Goal: Task Accomplishment & Management: Manage account settings

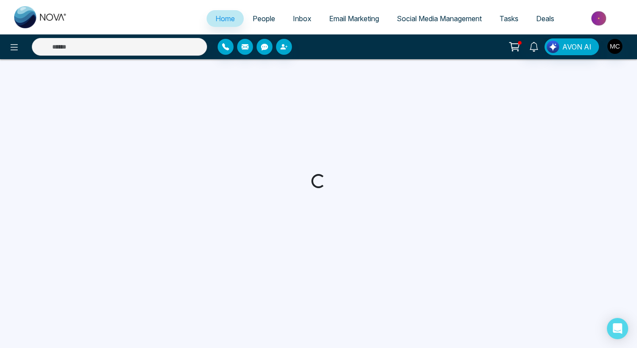
select select "*"
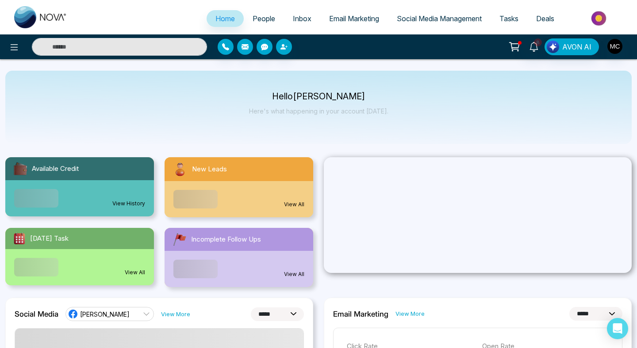
click at [261, 21] on span "People" at bounding box center [263, 18] width 23 height 9
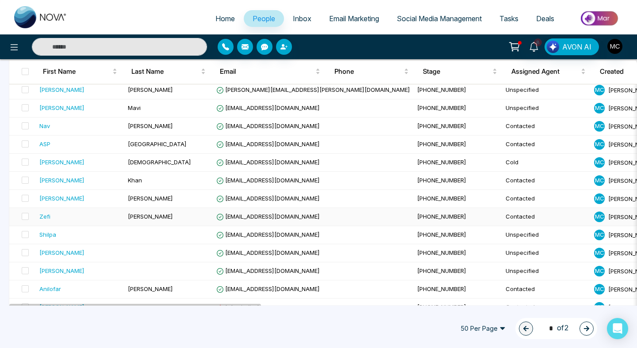
scroll to position [210, 0]
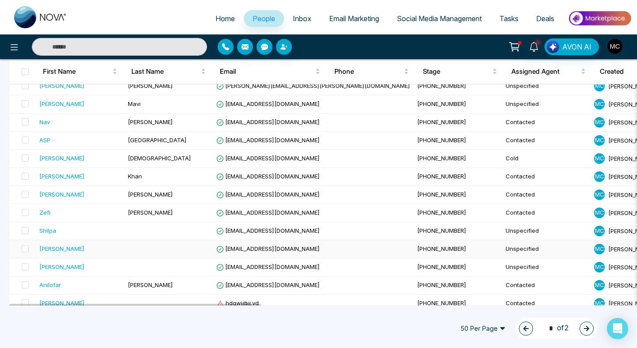
click at [266, 248] on span "[EMAIL_ADDRESS][DOMAIN_NAME]" at bounding box center [267, 248] width 103 height 7
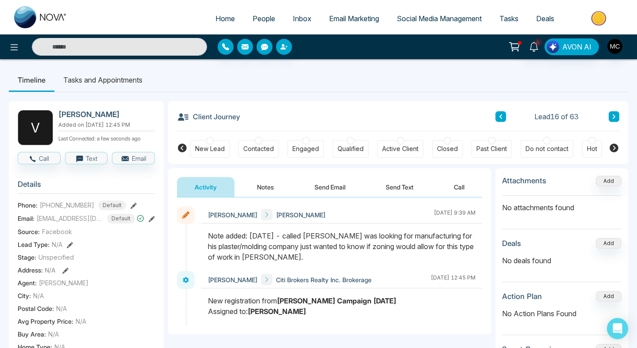
click at [226, 20] on span "Home" at bounding box center [224, 18] width 19 height 9
select select "*"
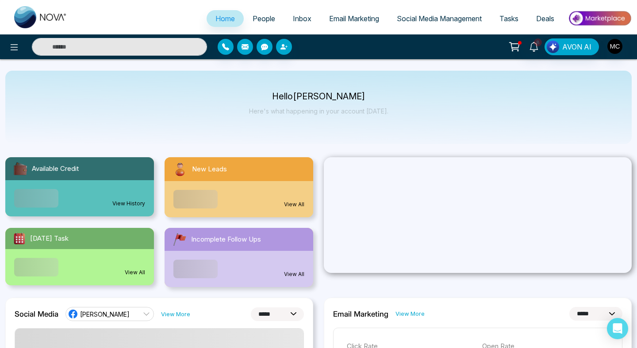
click at [235, 190] on div "View All" at bounding box center [238, 199] width 149 height 36
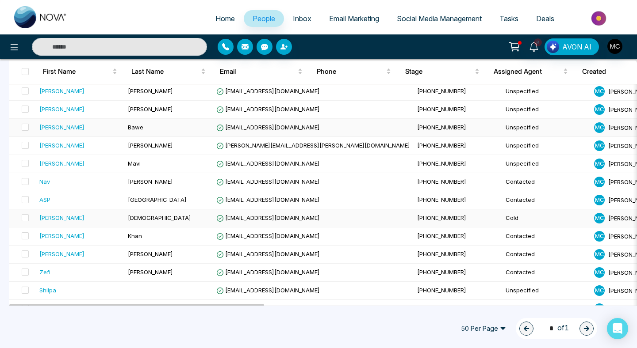
scroll to position [110, 0]
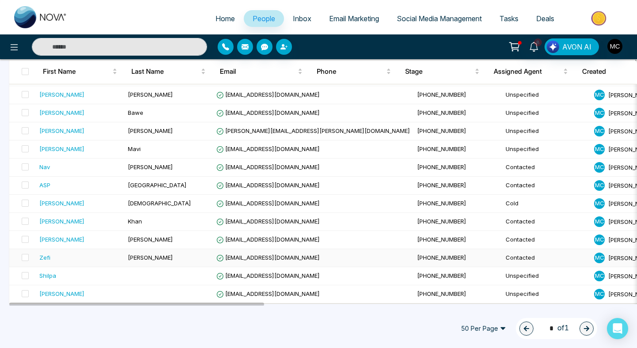
click at [105, 255] on div "Zefi" at bounding box center [79, 257] width 81 height 9
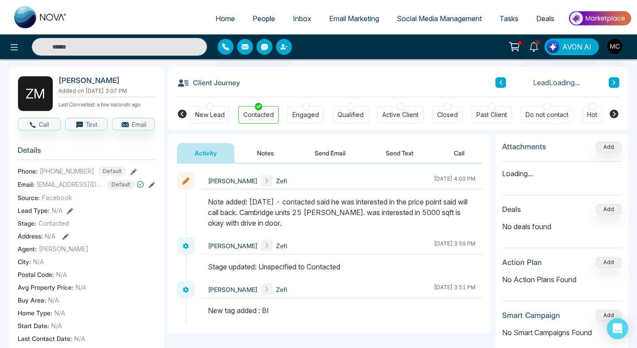
scroll to position [35, 0]
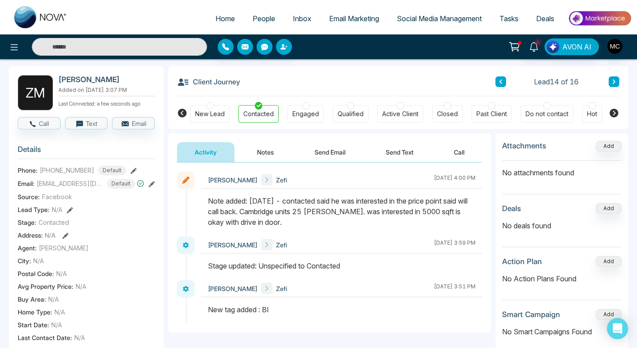
click at [150, 187] on icon at bounding box center [152, 184] width 6 height 6
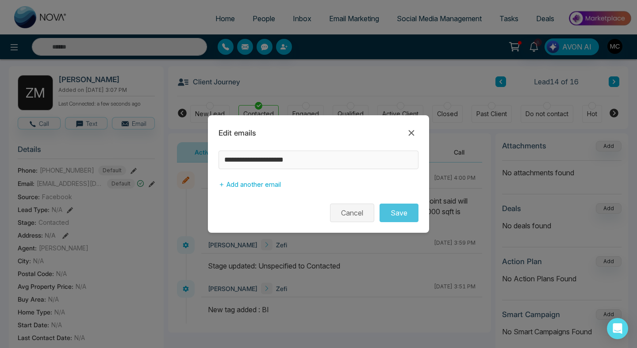
click at [357, 215] on button "Cancel" at bounding box center [352, 213] width 44 height 19
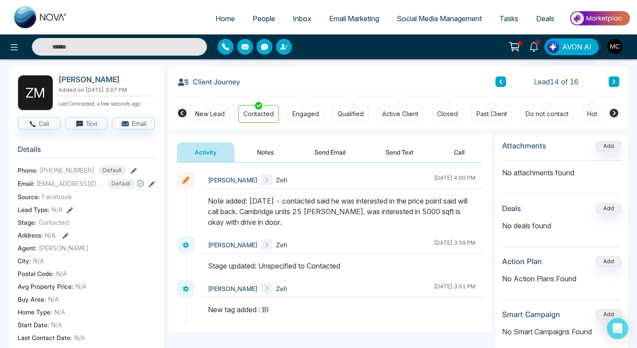
click at [151, 187] on icon at bounding box center [152, 184] width 6 height 6
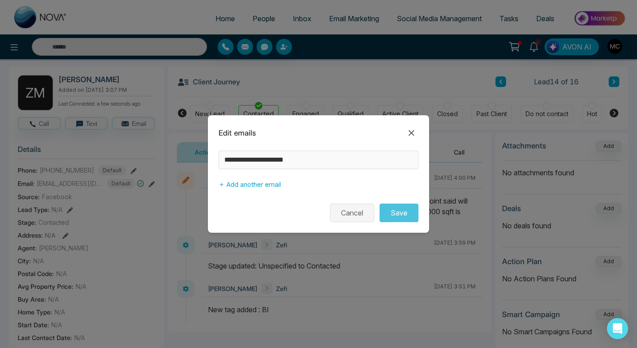
click at [349, 206] on button "Cancel" at bounding box center [352, 213] width 44 height 19
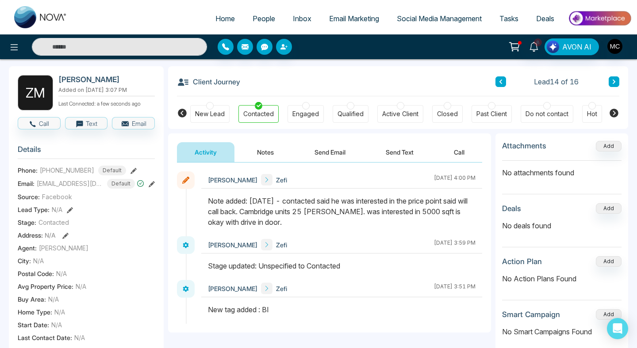
click at [254, 23] on link "People" at bounding box center [264, 18] width 40 height 17
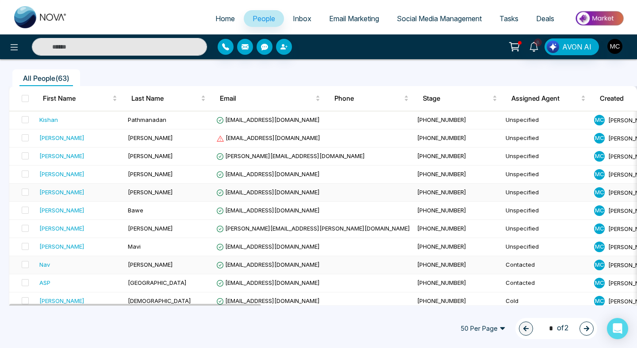
scroll to position [122, 0]
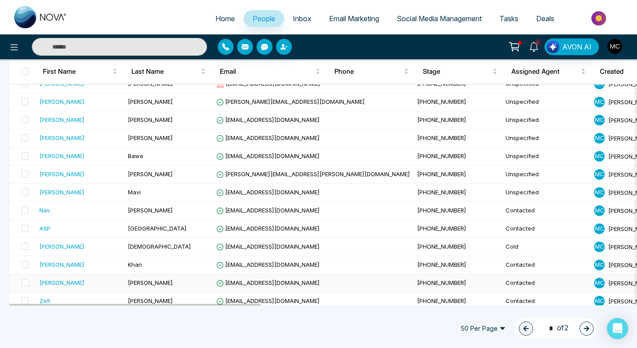
click at [122, 279] on td "[PERSON_NAME]" at bounding box center [80, 284] width 88 height 18
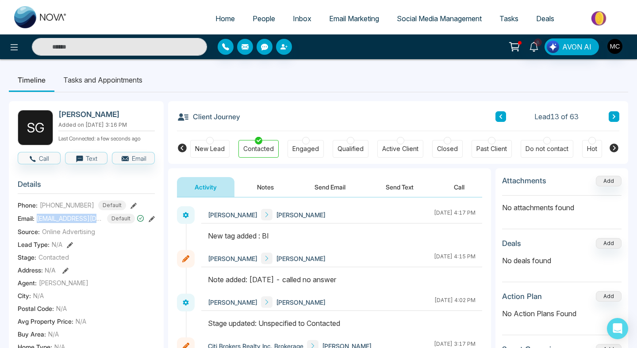
drag, startPoint x: 94, startPoint y: 224, endPoint x: 36, endPoint y: 221, distance: 57.9
click at [36, 221] on div "Email: [EMAIL_ADDRESS][DOMAIN_NAME] Default" at bounding box center [86, 219] width 137 height 10
copy span "[EMAIL_ADDRESS][DOMAIN_NAME]"
click at [260, 26] on link "People" at bounding box center [264, 18] width 40 height 17
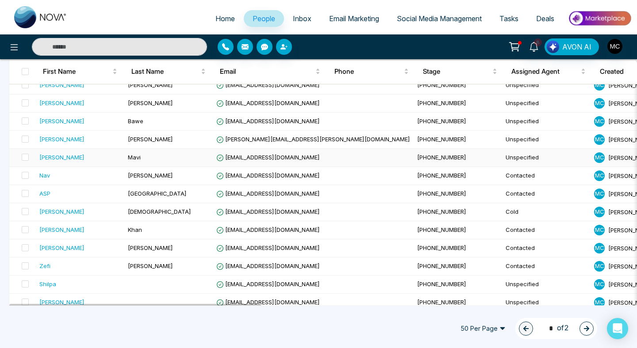
scroll to position [201, 0]
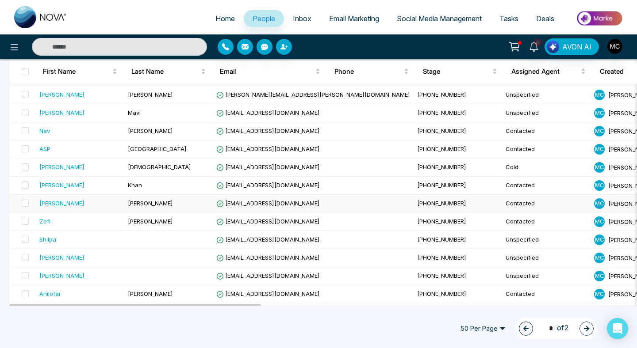
click at [103, 202] on div "[PERSON_NAME]" at bounding box center [79, 203] width 81 height 9
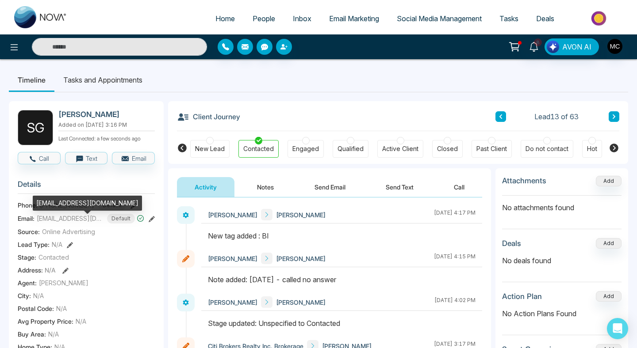
click at [84, 223] on span "[EMAIL_ADDRESS][DOMAIN_NAME]" at bounding box center [70, 218] width 66 height 9
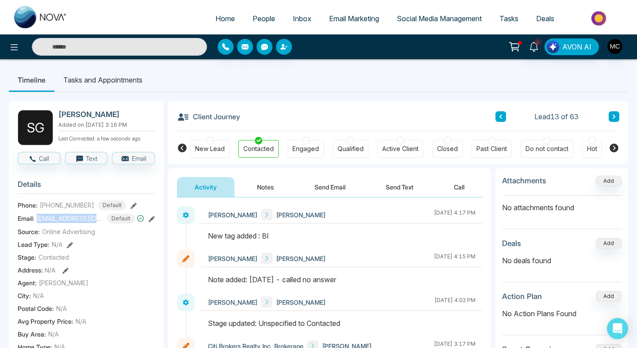
copy span "[EMAIL_ADDRESS][DOMAIN_NAME]"
click at [254, 14] on span "People" at bounding box center [263, 18] width 23 height 9
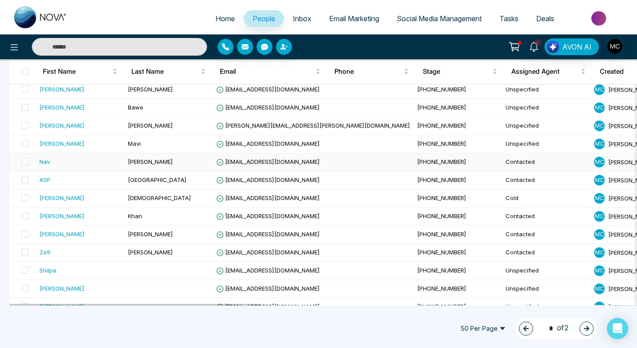
scroll to position [168, 0]
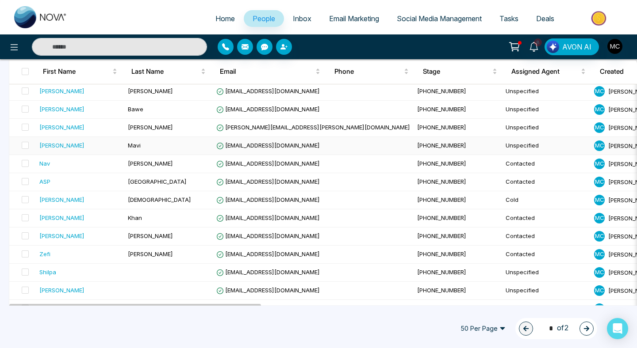
click at [66, 145] on div "[PERSON_NAME]" at bounding box center [79, 145] width 81 height 9
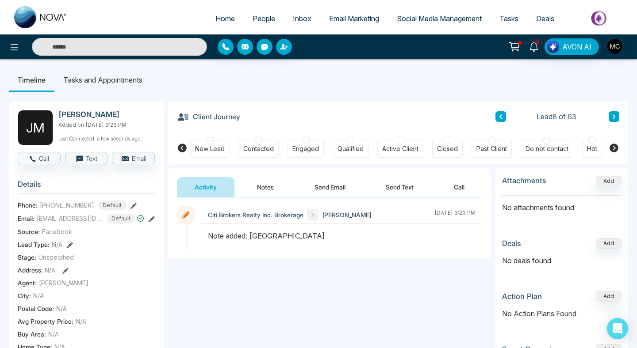
click at [266, 21] on span "People" at bounding box center [263, 18] width 23 height 9
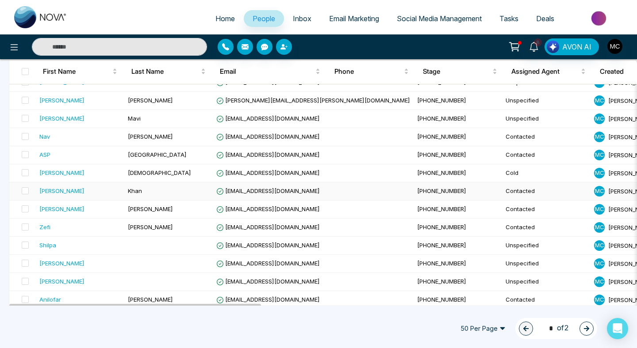
scroll to position [196, 0]
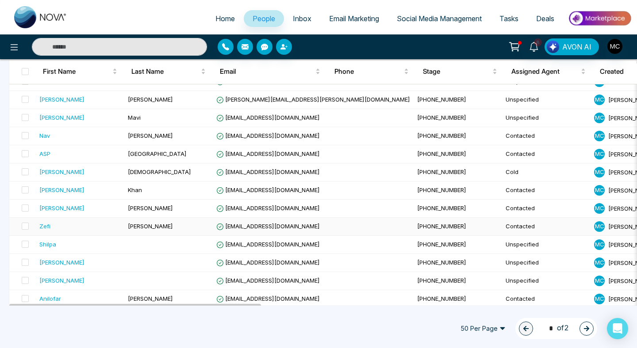
click at [157, 221] on td "[PERSON_NAME]" at bounding box center [168, 227] width 88 height 18
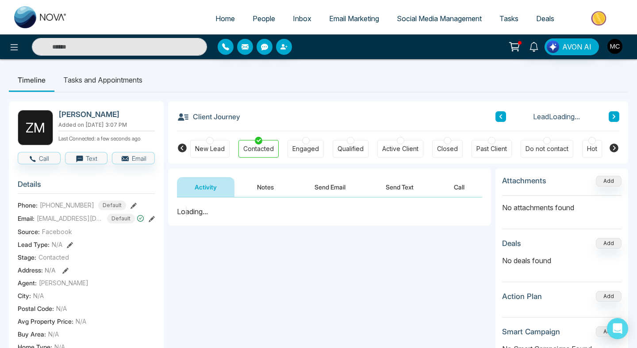
click at [258, 148] on div "Contacted" at bounding box center [258, 149] width 31 height 9
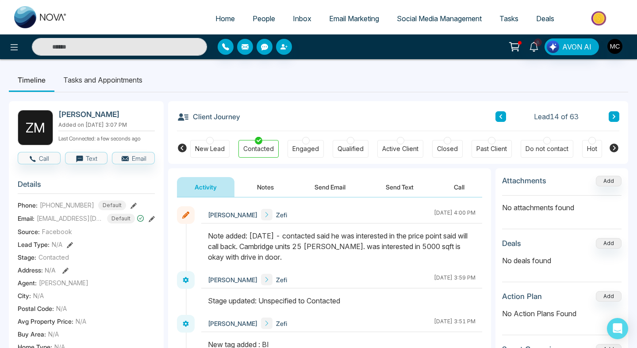
click at [266, 185] on button "Notes" at bounding box center [265, 187] width 52 height 20
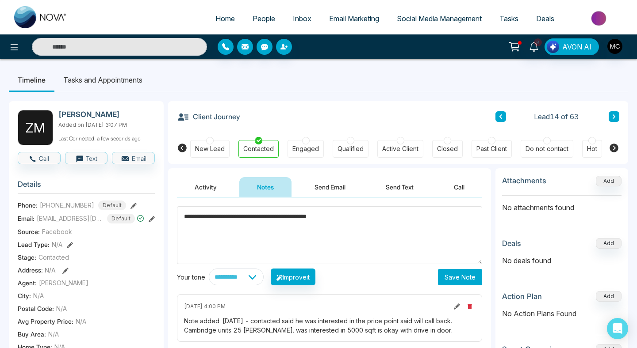
click at [185, 219] on textarea "**********" at bounding box center [329, 235] width 305 height 58
type textarea "**********"
click at [455, 276] on button "Save Note" at bounding box center [460, 277] width 44 height 16
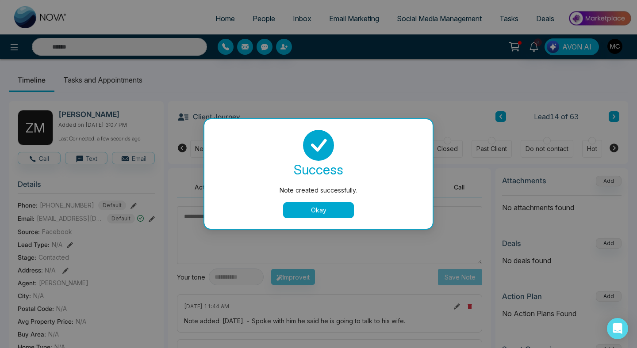
click at [312, 204] on button "Okay" at bounding box center [318, 210] width 71 height 16
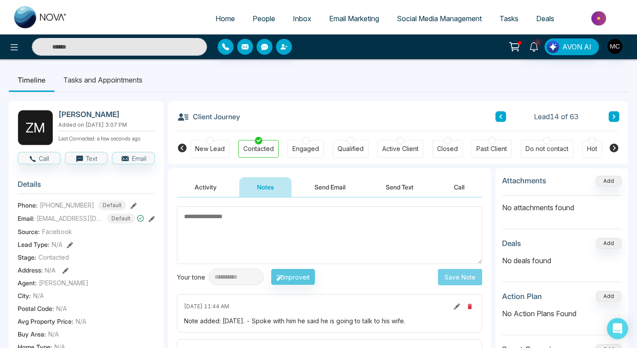
click at [260, 21] on span "People" at bounding box center [263, 18] width 23 height 9
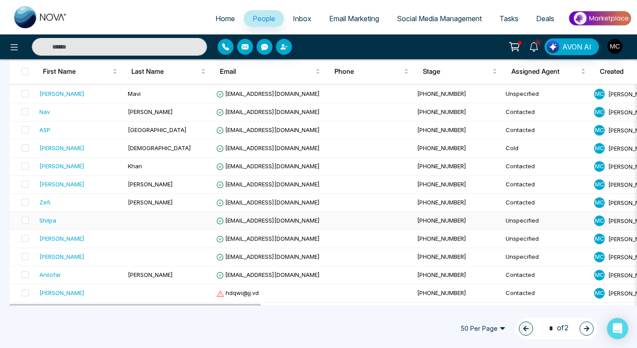
scroll to position [216, 0]
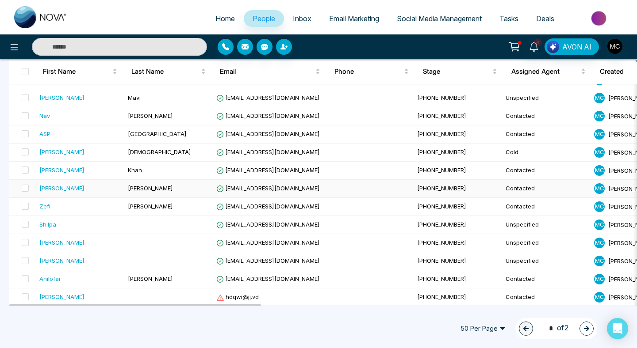
click at [166, 189] on td "[PERSON_NAME]" at bounding box center [168, 189] width 88 height 18
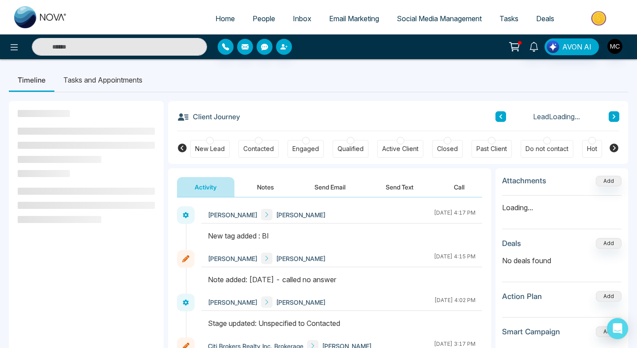
click at [271, 186] on button "Notes" at bounding box center [265, 187] width 52 height 20
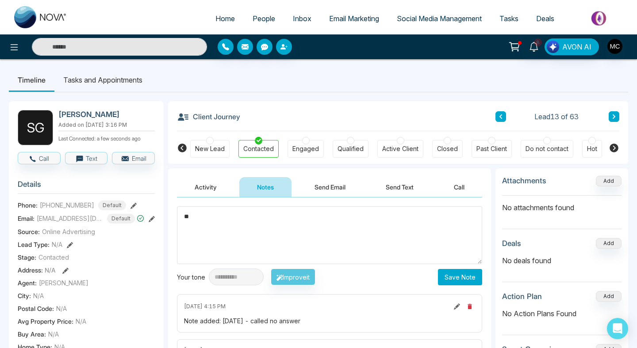
type textarea "*"
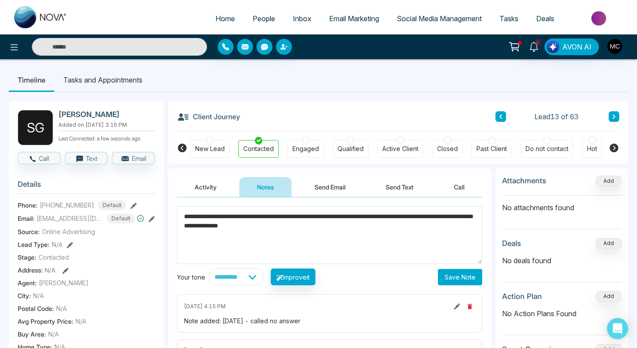
type textarea "**********"
click at [461, 278] on button "Save Note" at bounding box center [460, 277] width 44 height 16
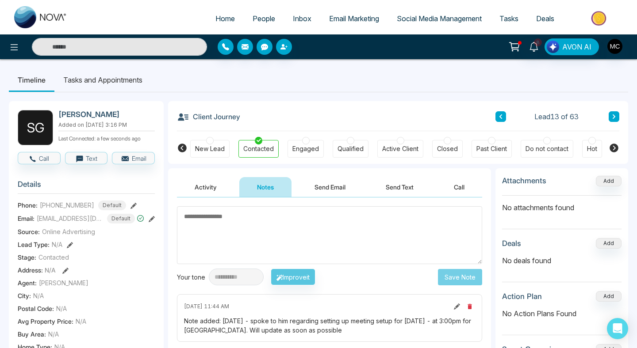
click at [270, 18] on link "People" at bounding box center [264, 18] width 40 height 17
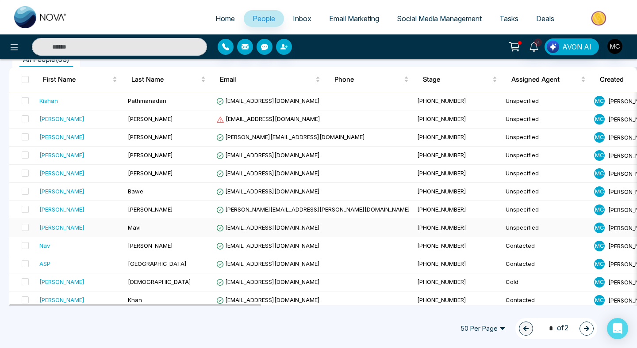
scroll to position [83, 0]
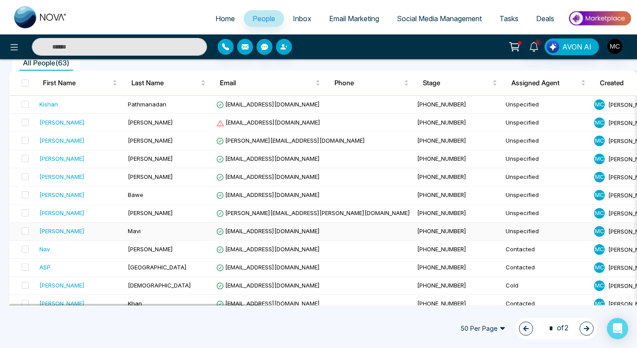
click at [93, 234] on div "[PERSON_NAME]" at bounding box center [79, 231] width 81 height 9
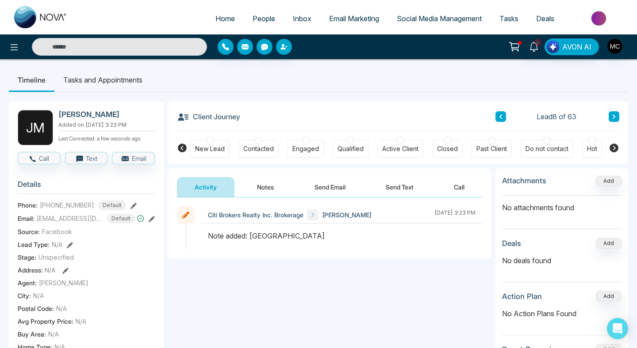
click at [144, 229] on section "Details Phone: [PHONE_NUMBER] Default Email: [EMAIL_ADDRESS][DOMAIN_NAME] Defau…" at bounding box center [86, 296] width 137 height 246
click at [149, 222] on icon at bounding box center [152, 219] width 6 height 6
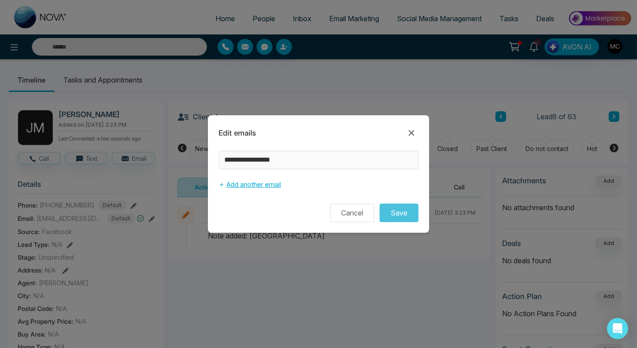
click at [258, 188] on button "Add another email" at bounding box center [249, 184] width 62 height 17
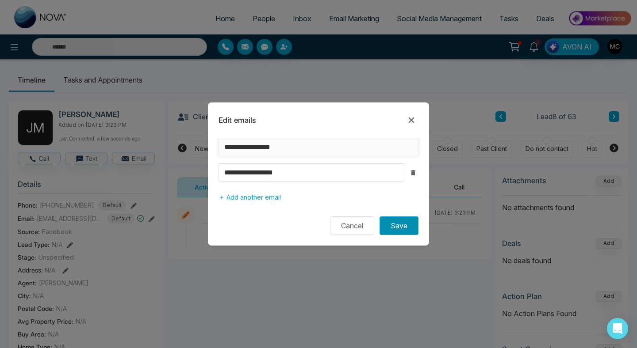
type input "**********"
click at [400, 223] on button "Save" at bounding box center [398, 226] width 39 height 19
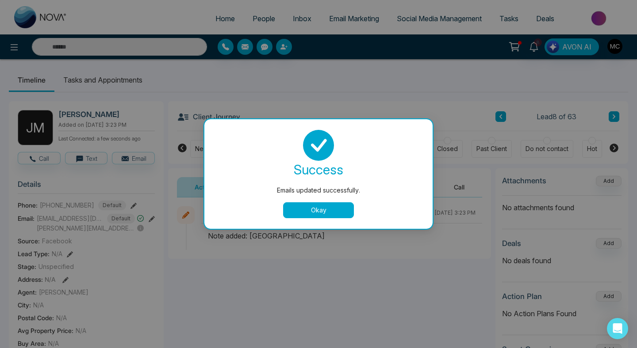
click at [305, 203] on button "Okay" at bounding box center [318, 210] width 71 height 16
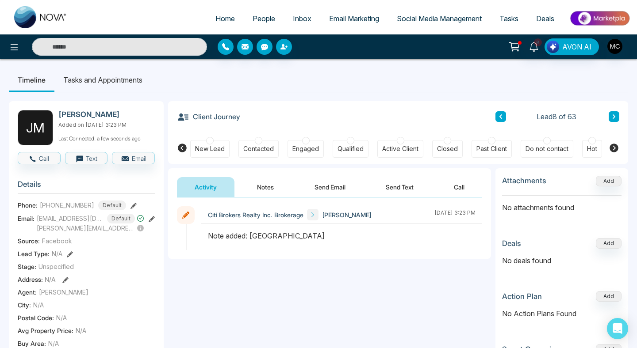
click at [149, 221] on icon at bounding box center [152, 219] width 6 height 6
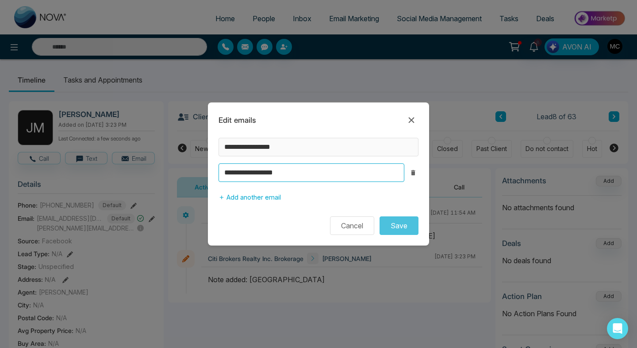
click at [318, 175] on input "**********" at bounding box center [311, 173] width 186 height 19
type input "**********"
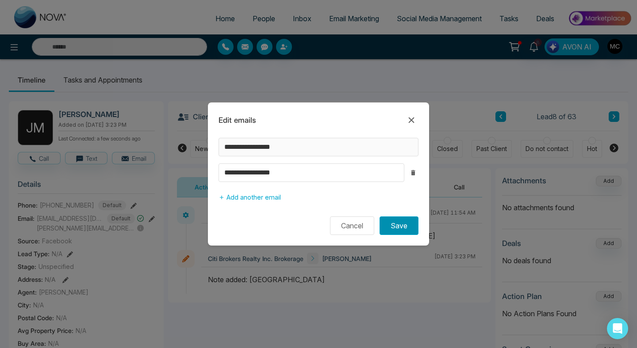
click at [402, 229] on button "Save" at bounding box center [398, 226] width 39 height 19
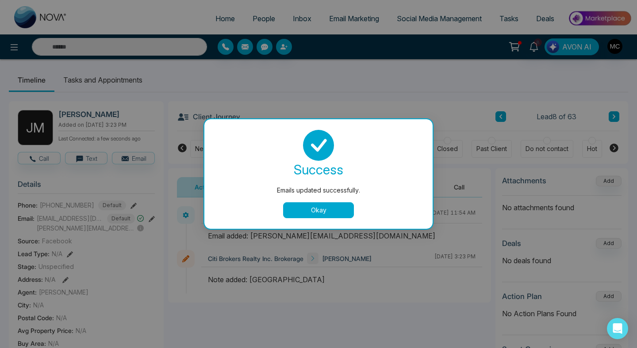
click at [400, 221] on div "success Emails updated successfully. Okay" at bounding box center [318, 174] width 228 height 110
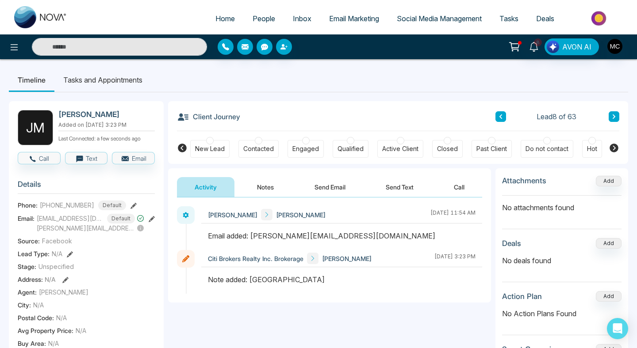
click at [332, 213] on div "[PERSON_NAME] [PERSON_NAME] [DATE] 11:54 AM" at bounding box center [341, 214] width 281 height 17
click at [250, 148] on div "Contacted" at bounding box center [258, 149] width 31 height 9
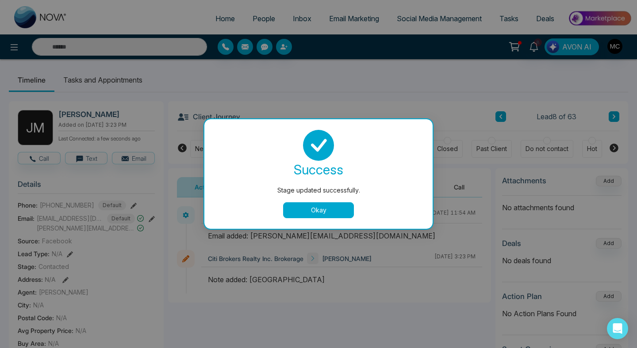
click at [305, 197] on div "success Stage updated successfully. Okay" at bounding box center [318, 174] width 207 height 88
click at [305, 209] on button "Okay" at bounding box center [318, 210] width 71 height 16
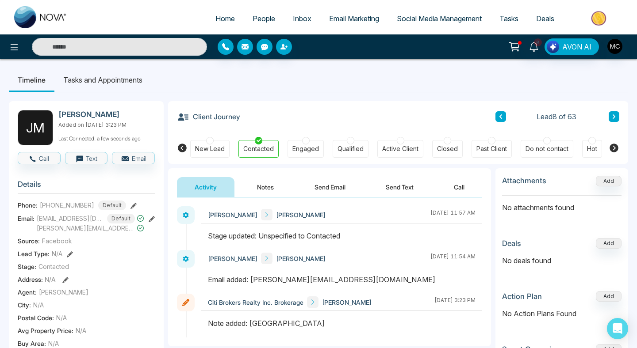
click at [250, 278] on div "Email added: [PERSON_NAME][EMAIL_ADDRESS][DOMAIN_NAME]" at bounding box center [341, 280] width 267 height 11
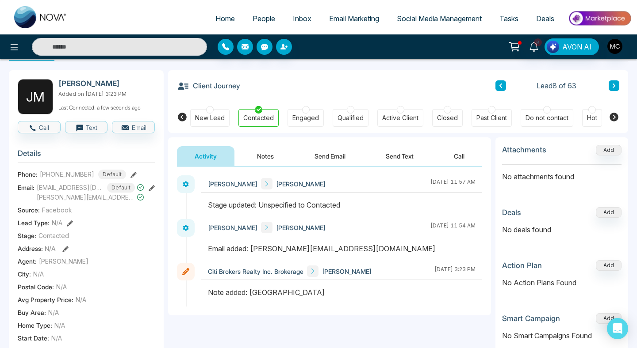
scroll to position [32, 0]
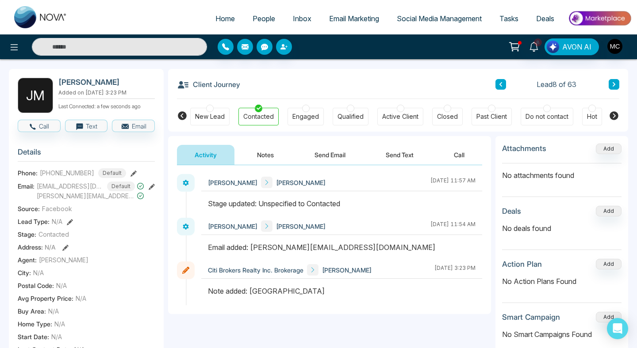
click at [149, 190] on icon at bounding box center [152, 187] width 6 height 6
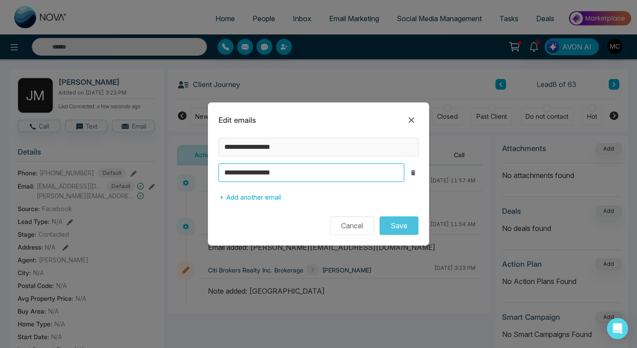
click at [288, 175] on input "**********" at bounding box center [311, 173] width 186 height 19
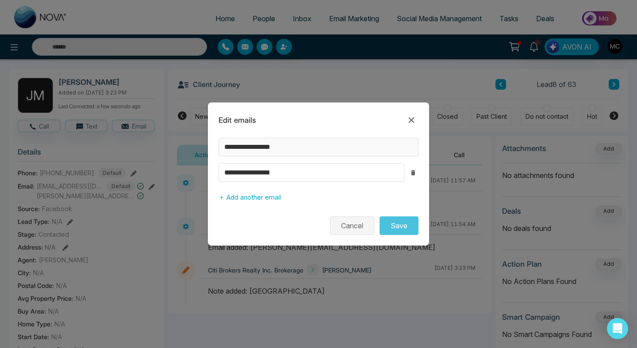
click at [347, 230] on button "Cancel" at bounding box center [352, 226] width 44 height 19
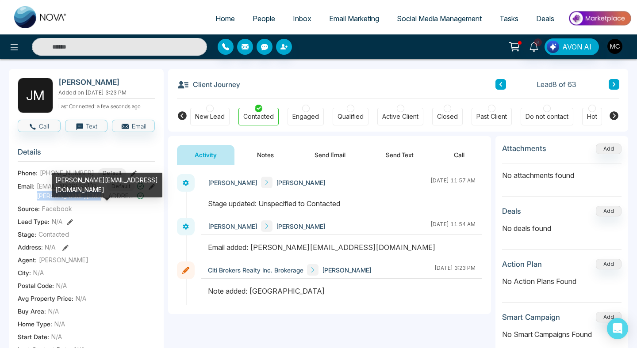
drag, startPoint x: 91, startPoint y: 203, endPoint x: 36, endPoint y: 203, distance: 54.8
click at [37, 201] on span "[PERSON_NAME][EMAIL_ADDRESS][DOMAIN_NAME]" at bounding box center [86, 195] width 98 height 9
copy span "[PERSON_NAME][EMAIL_ADDRESS][DOMAIN_NAME]"
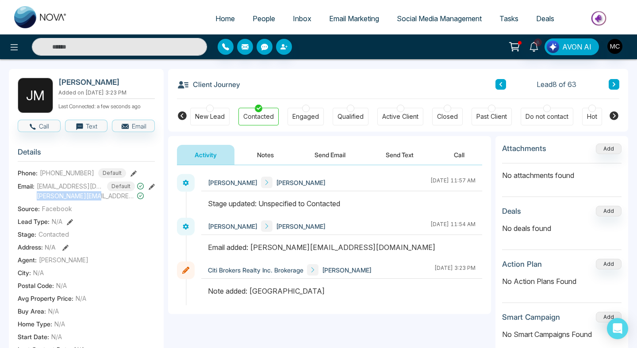
click at [252, 149] on button "Notes" at bounding box center [265, 155] width 52 height 20
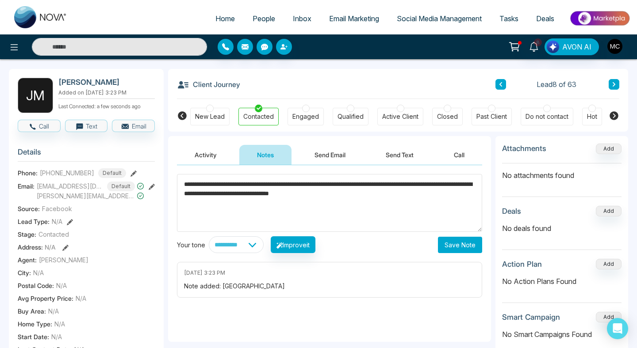
click at [223, 185] on textarea "**********" at bounding box center [329, 203] width 305 height 58
type textarea "**********"
click at [460, 246] on button "Save Note" at bounding box center [460, 245] width 44 height 16
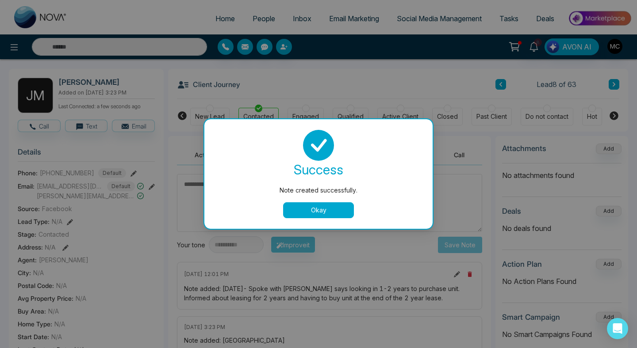
click at [321, 203] on button "Okay" at bounding box center [318, 210] width 71 height 16
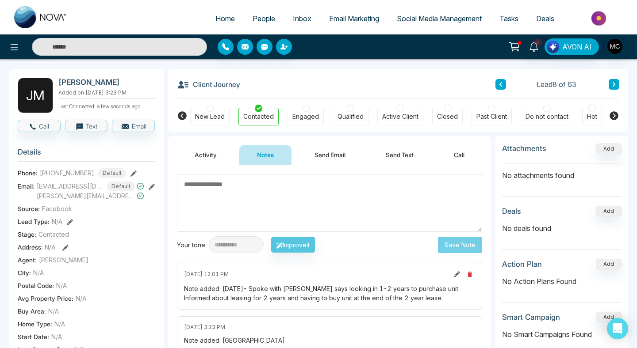
click at [244, 11] on link "People" at bounding box center [264, 18] width 40 height 17
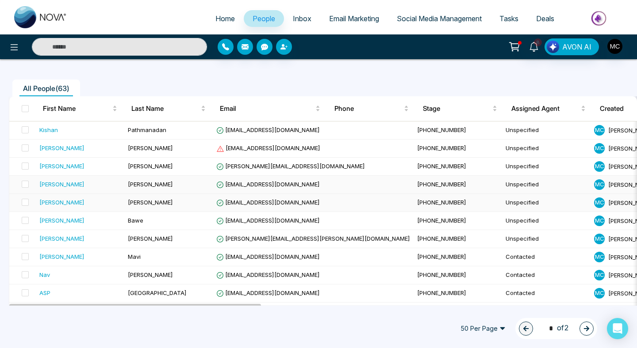
scroll to position [59, 0]
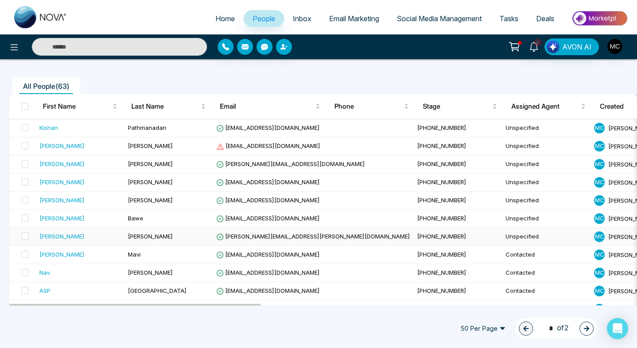
click at [179, 237] on td "[PERSON_NAME]" at bounding box center [168, 237] width 88 height 18
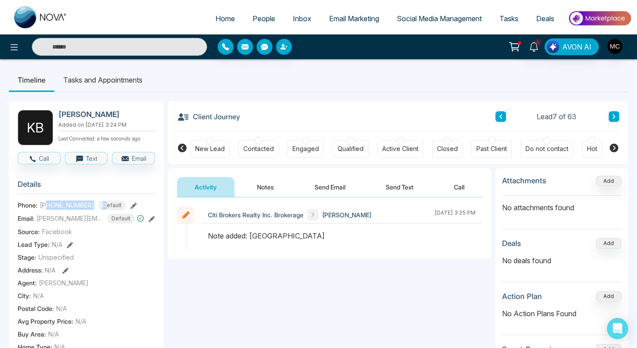
drag, startPoint x: 46, startPoint y: 210, endPoint x: 101, endPoint y: 213, distance: 54.9
click at [101, 210] on div "[PHONE_NUMBER] Default" at bounding box center [83, 206] width 86 height 10
click at [98, 210] on span "Default" at bounding box center [112, 206] width 28 height 10
drag, startPoint x: 88, startPoint y: 210, endPoint x: 46, endPoint y: 210, distance: 41.6
click at [46, 210] on div "[PHONE_NUMBER] Default" at bounding box center [83, 206] width 86 height 10
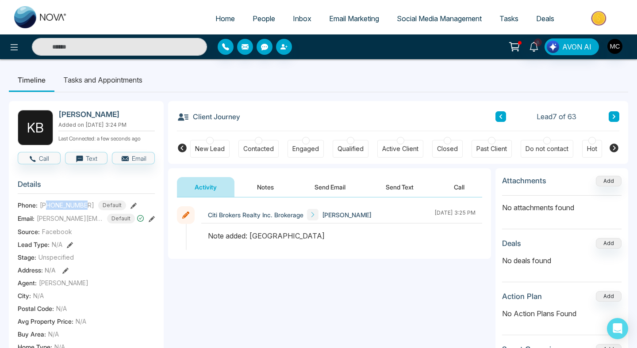
copy span "4163006226"
click at [258, 23] on link "People" at bounding box center [264, 18] width 40 height 17
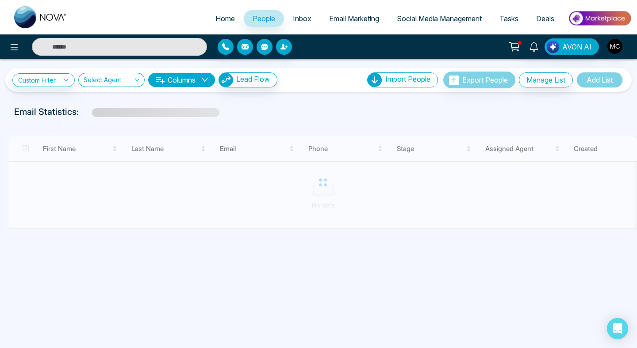
click at [215, 22] on span "Home" at bounding box center [224, 18] width 19 height 9
select select "*"
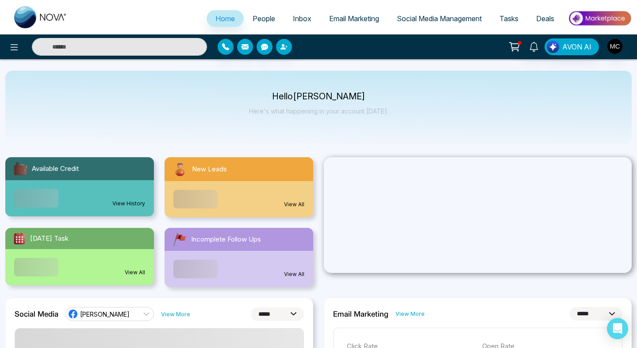
click at [248, 11] on link "People" at bounding box center [264, 18] width 40 height 17
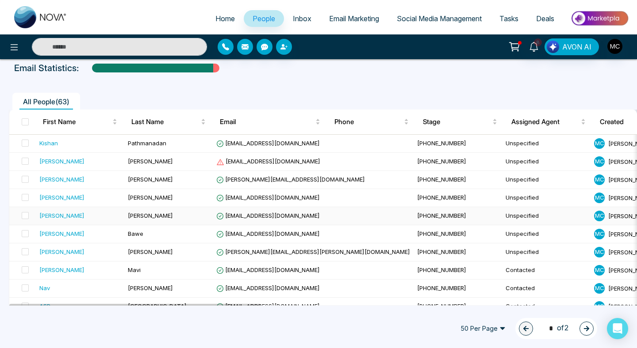
scroll to position [62, 0]
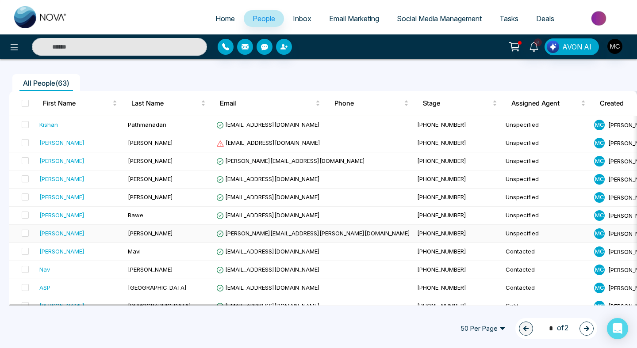
click at [146, 232] on td "[PERSON_NAME]" at bounding box center [168, 234] width 88 height 18
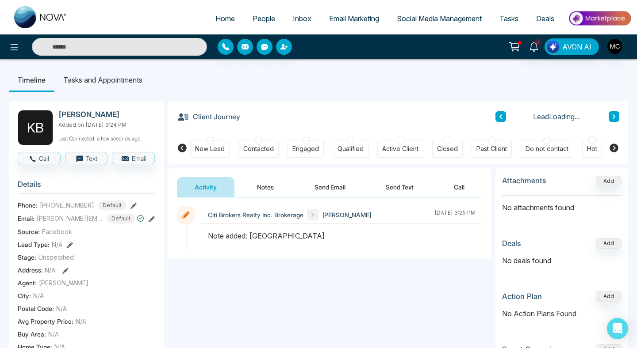
click at [535, 146] on div "Do not contact" at bounding box center [546, 149] width 43 height 9
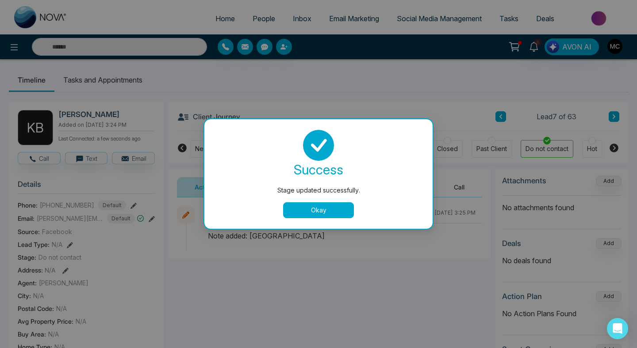
click at [311, 210] on button "Okay" at bounding box center [318, 210] width 71 height 16
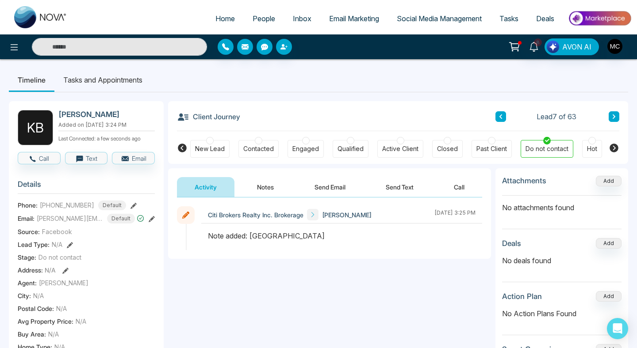
click at [272, 185] on button "Notes" at bounding box center [265, 187] width 52 height 20
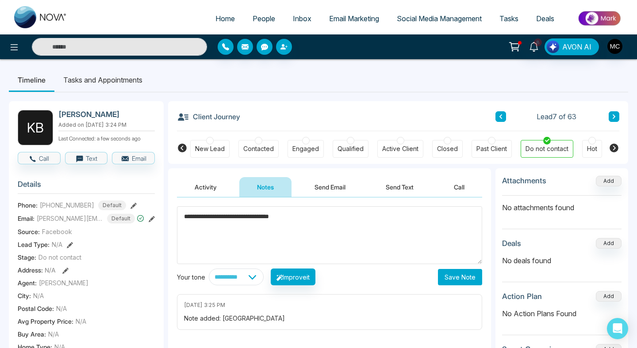
type textarea "**********"
click at [453, 280] on button "Save Note" at bounding box center [460, 277] width 44 height 16
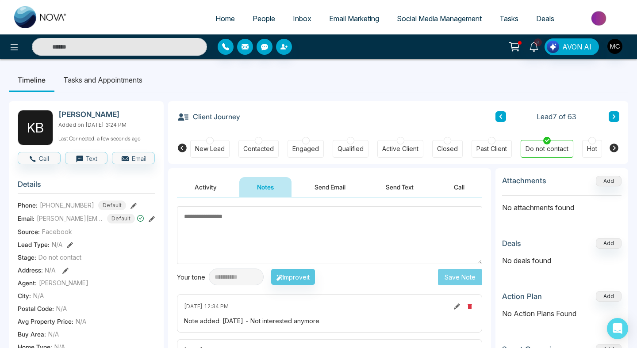
click at [264, 15] on span "People" at bounding box center [263, 18] width 23 height 9
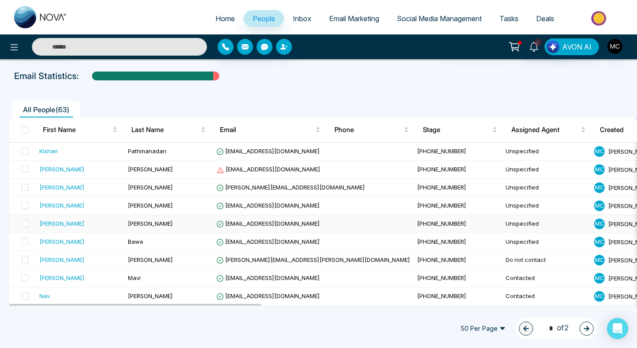
scroll to position [35, 0]
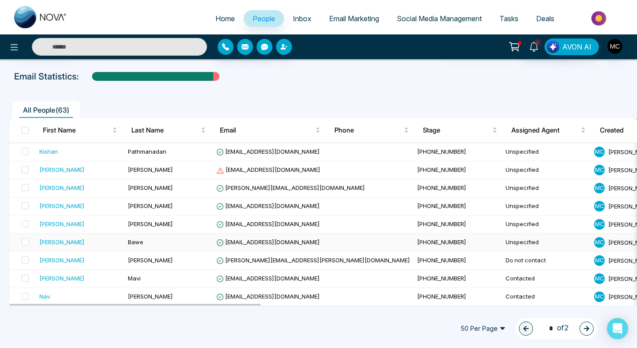
click at [128, 240] on span "Bawe" at bounding box center [135, 242] width 15 height 7
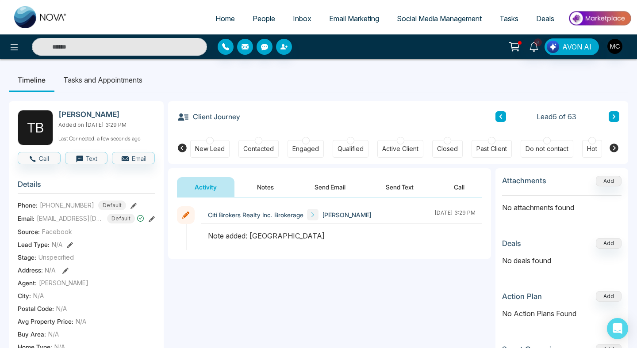
click at [259, 24] on link "People" at bounding box center [264, 18] width 40 height 17
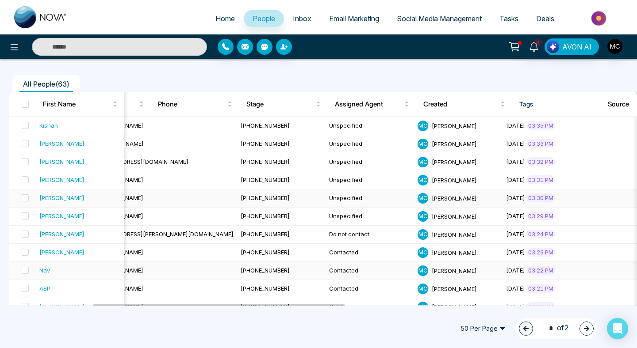
scroll to position [0, 265]
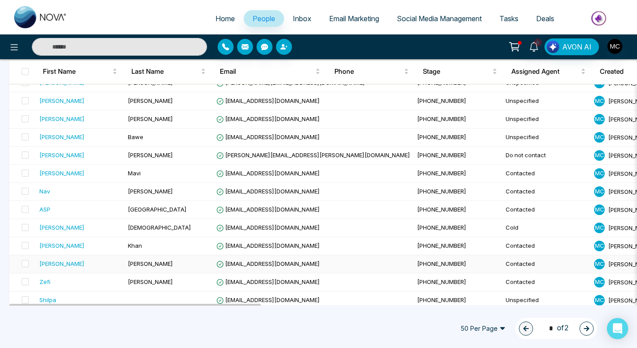
click at [160, 262] on td "[PERSON_NAME]" at bounding box center [168, 264] width 88 height 18
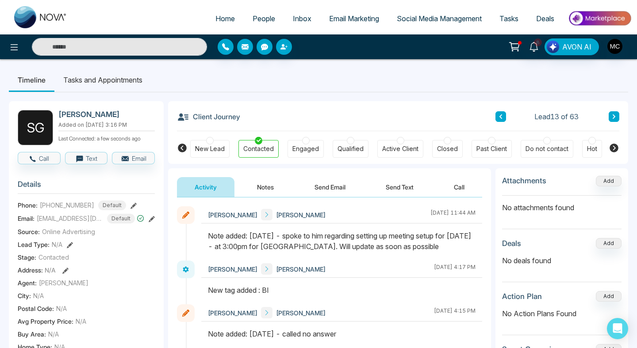
click at [504, 111] on button at bounding box center [500, 116] width 11 height 11
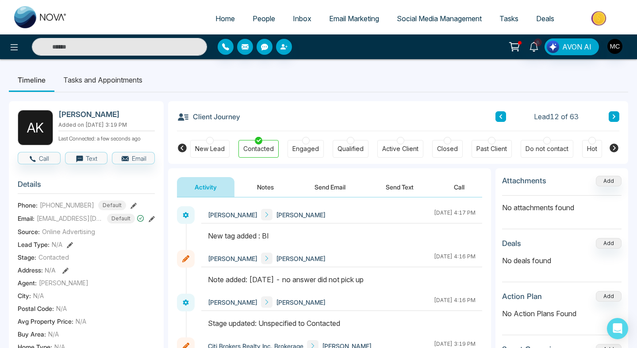
click at [500, 114] on icon at bounding box center [500, 116] width 4 height 5
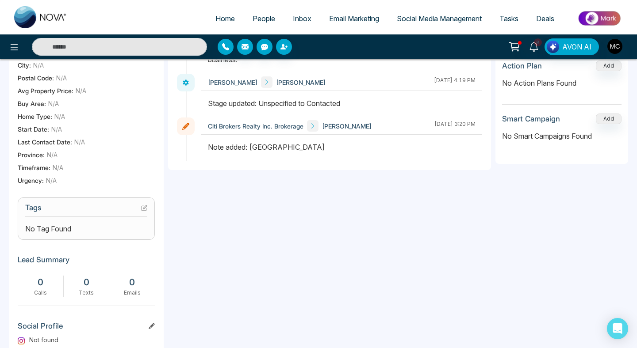
click at [147, 210] on icon at bounding box center [144, 208] width 6 height 6
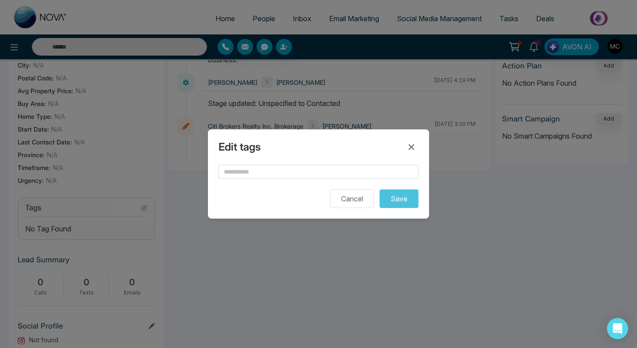
click at [264, 159] on div "Edit tags Cancel Save" at bounding box center [318, 174] width 221 height 89
click at [259, 170] on input "text" at bounding box center [318, 172] width 200 height 14
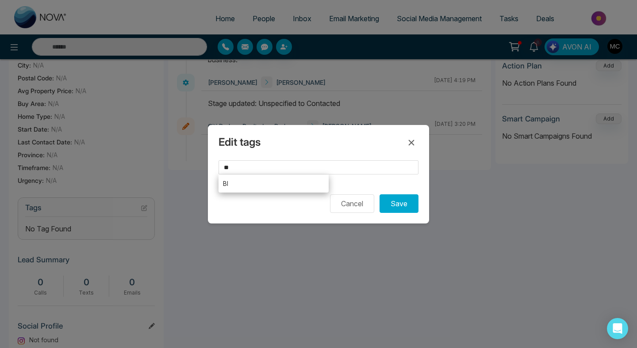
click at [267, 187] on li "BI" at bounding box center [273, 184] width 110 height 18
type input "**"
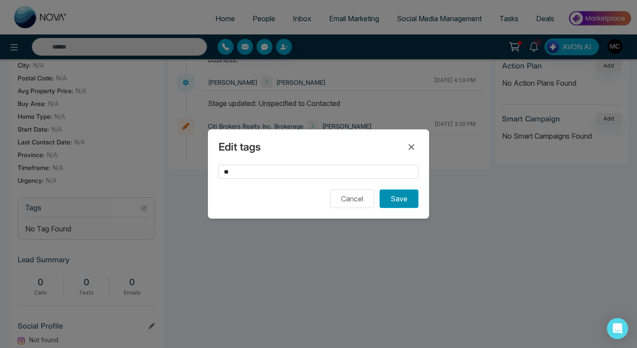
click at [403, 198] on button "Save" at bounding box center [398, 199] width 39 height 19
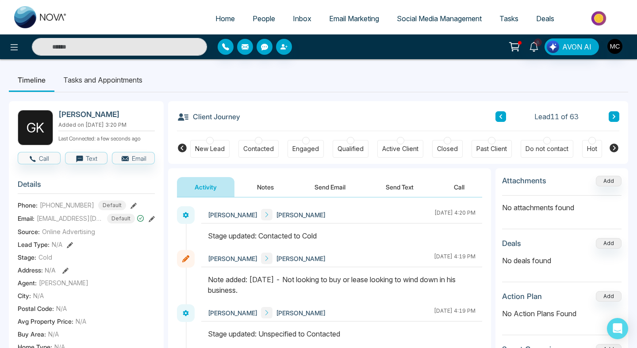
click at [501, 117] on icon at bounding box center [500, 116] width 4 height 5
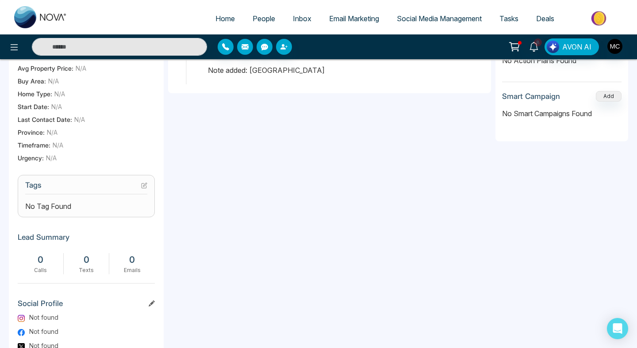
click at [145, 189] on icon at bounding box center [144, 186] width 6 height 6
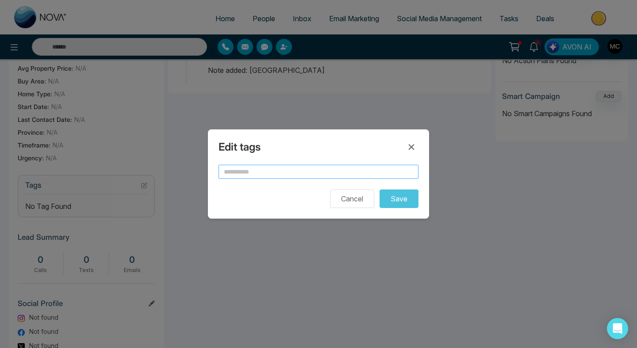
click at [255, 173] on input "text" at bounding box center [318, 172] width 200 height 14
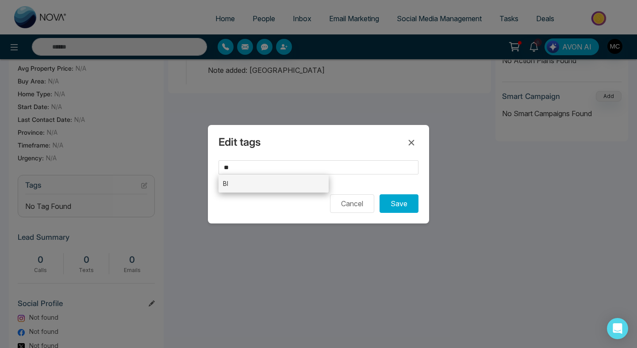
click at [287, 183] on li "BI" at bounding box center [273, 184] width 110 height 18
type input "**"
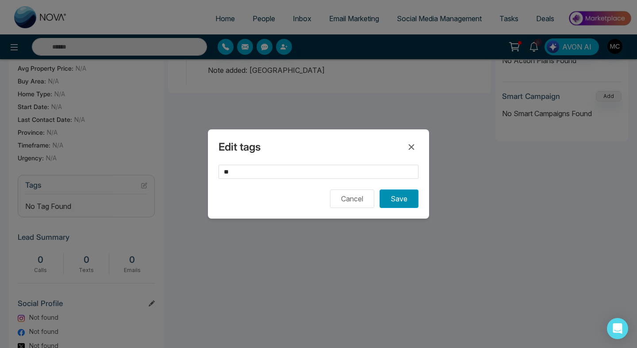
click at [401, 200] on button "Save" at bounding box center [398, 199] width 39 height 19
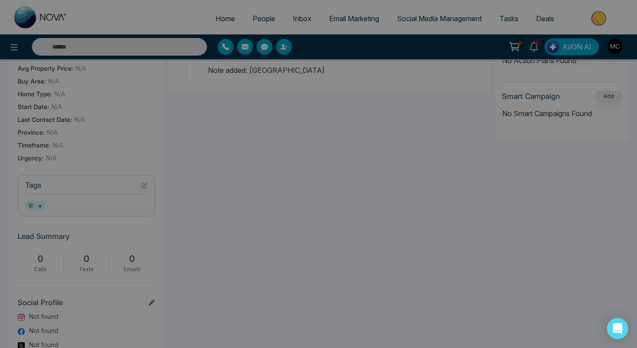
click at [464, 176] on div "Tag assigned successfully. success Tag assigned successfully. Okay" at bounding box center [318, 174] width 637 height 348
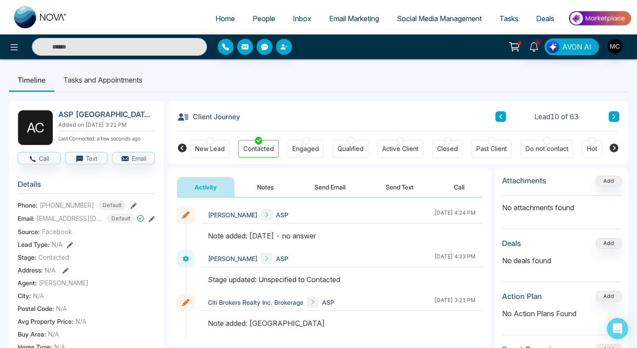
click at [505, 117] on button at bounding box center [500, 116] width 11 height 11
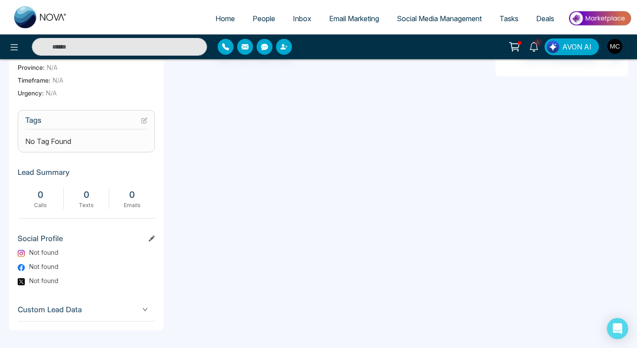
click at [144, 122] on icon at bounding box center [144, 121] width 6 height 6
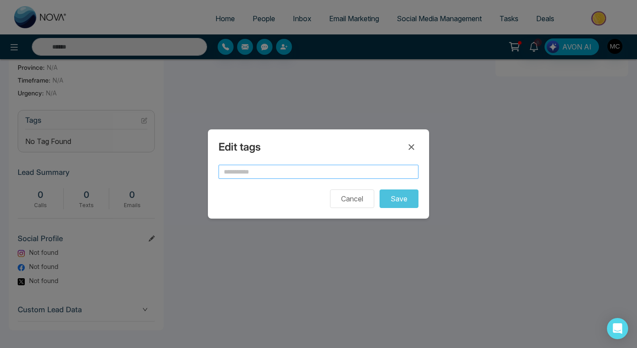
click at [250, 174] on input "text" at bounding box center [318, 172] width 200 height 14
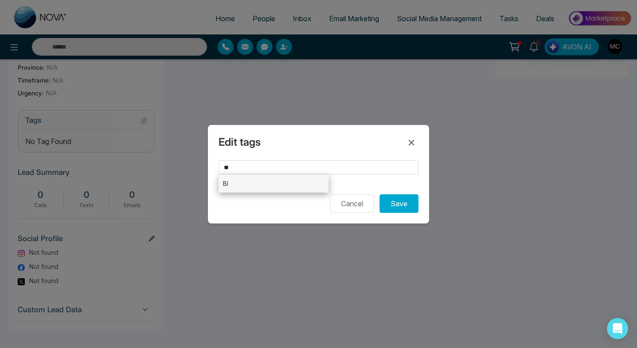
click at [247, 187] on li "BI" at bounding box center [273, 184] width 110 height 18
type input "**"
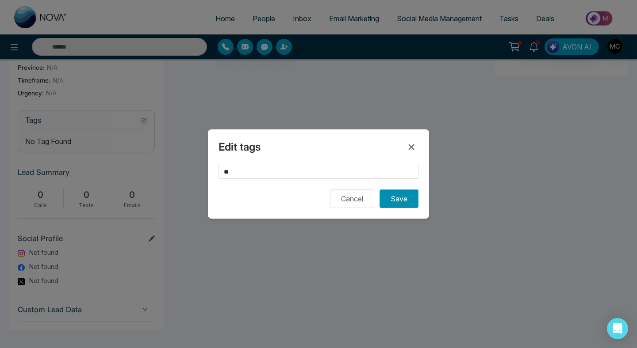
click at [407, 201] on button "Save" at bounding box center [398, 199] width 39 height 19
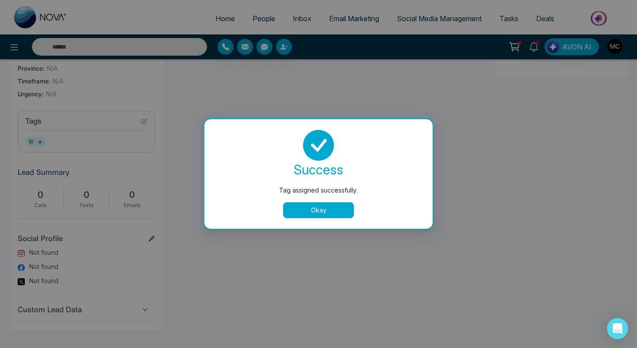
click at [311, 213] on button "Okay" at bounding box center [318, 210] width 71 height 16
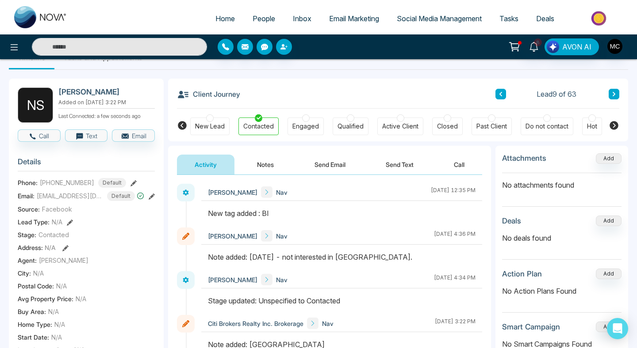
click at [495, 92] on button at bounding box center [500, 94] width 11 height 11
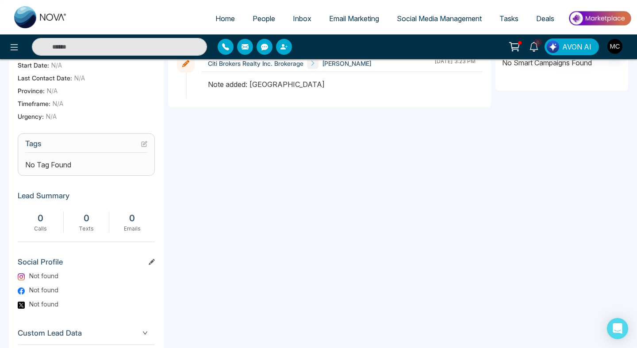
scroll to position [319, 0]
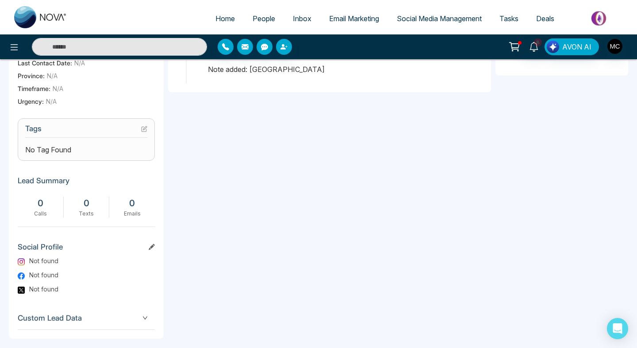
click at [143, 132] on icon at bounding box center [144, 129] width 6 height 6
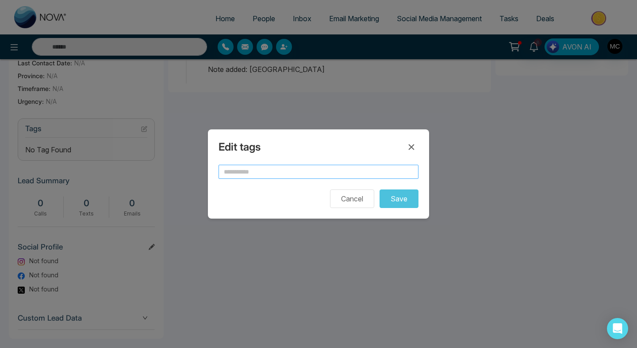
click at [233, 171] on input "text" at bounding box center [318, 172] width 200 height 14
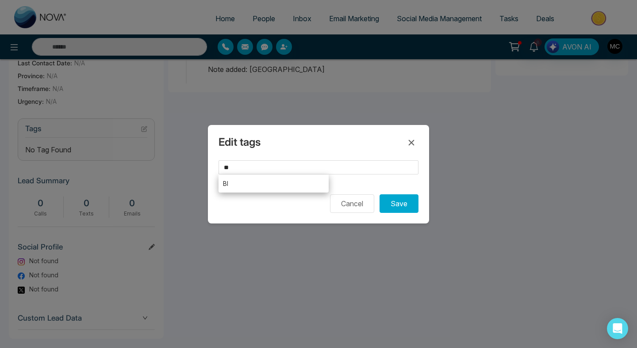
click at [251, 186] on li "BI" at bounding box center [273, 184] width 110 height 18
type input "**"
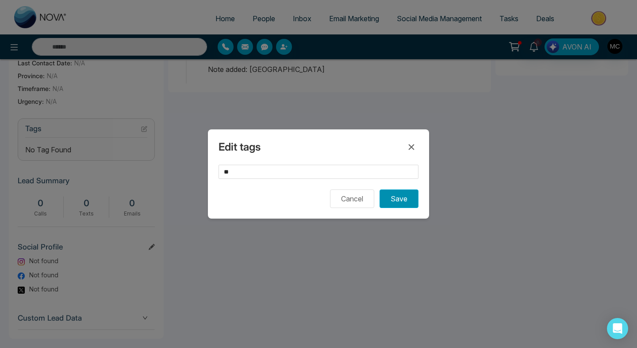
click at [408, 204] on button "Save" at bounding box center [398, 199] width 39 height 19
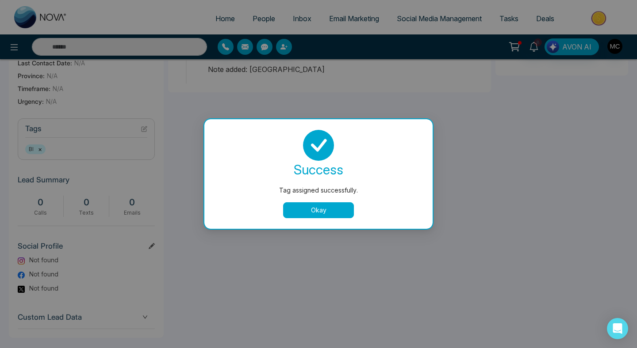
click at [322, 214] on button "Okay" at bounding box center [318, 210] width 71 height 16
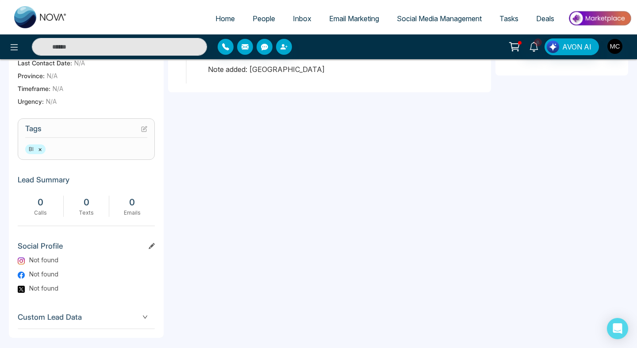
scroll to position [0, 0]
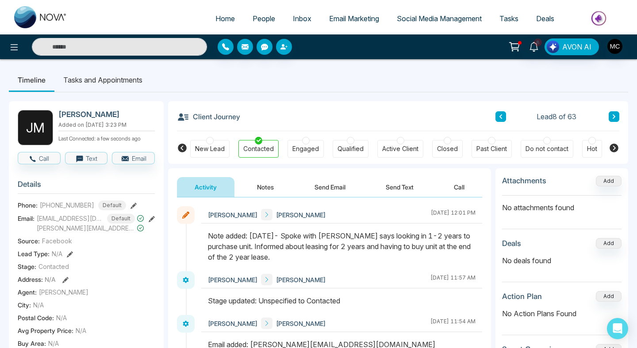
click at [501, 114] on icon at bounding box center [500, 116] width 4 height 5
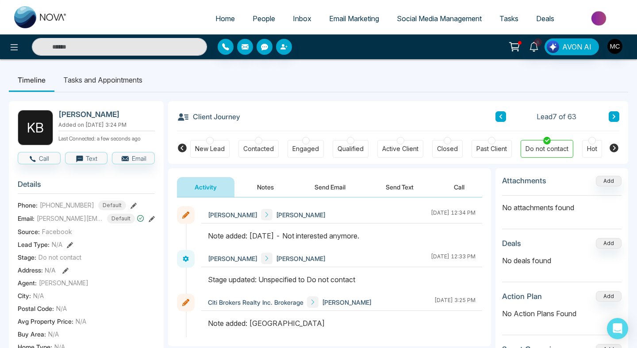
click at [500, 110] on div "Client Journey Lead 7 of 63" at bounding box center [398, 116] width 442 height 30
click at [500, 117] on icon at bounding box center [500, 116] width 4 height 5
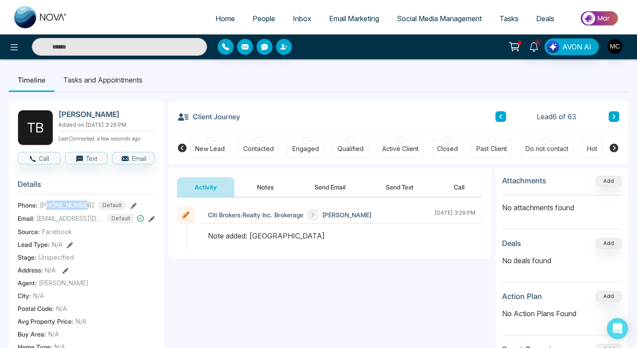
drag, startPoint x: 47, startPoint y: 209, endPoint x: 88, endPoint y: 210, distance: 41.6
click at [88, 210] on div "[PHONE_NUMBER] Default" at bounding box center [83, 206] width 86 height 10
copy span "5195031623"
click at [257, 148] on div "Contacted" at bounding box center [258, 149] width 31 height 9
click at [265, 187] on button "Notes" at bounding box center [265, 187] width 52 height 20
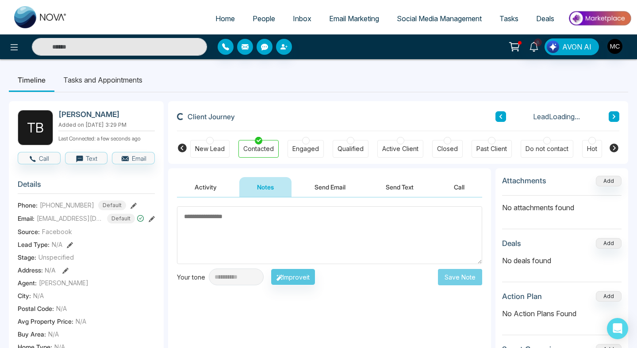
click at [260, 225] on textarea at bounding box center [329, 235] width 305 height 58
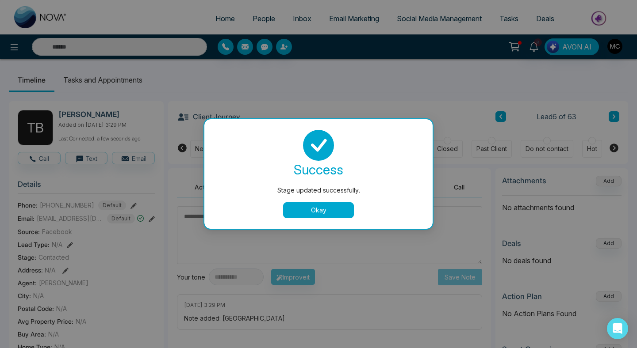
click at [312, 205] on button "Okay" at bounding box center [318, 210] width 71 height 16
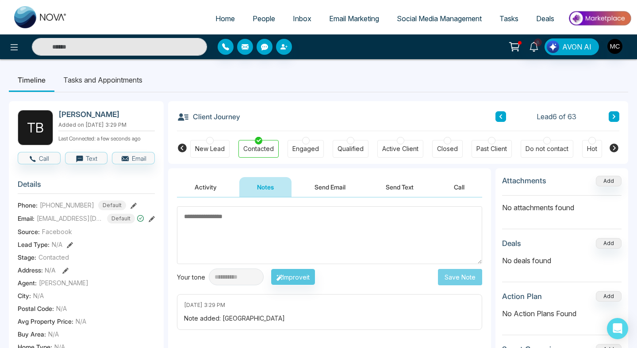
click at [269, 217] on textarea at bounding box center [329, 235] width 305 height 58
type textarea "*"
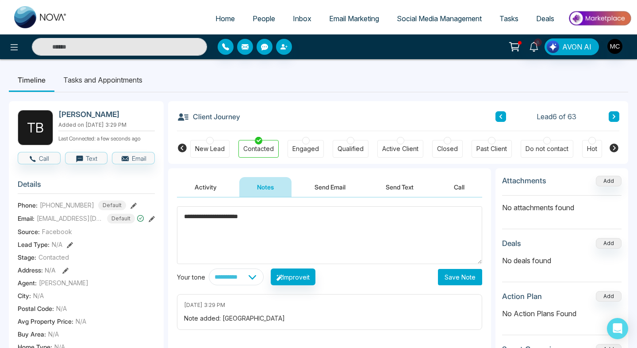
type textarea "**********"
click at [455, 275] on button "Save Note" at bounding box center [460, 277] width 44 height 16
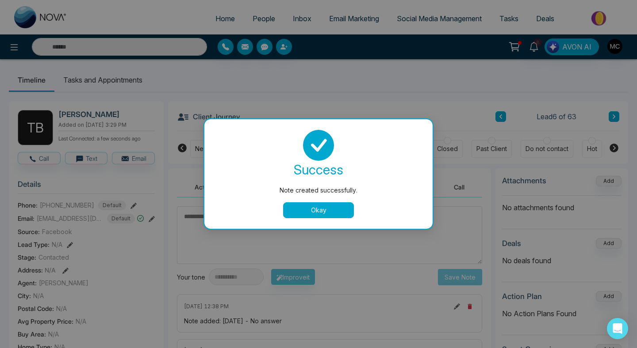
click at [316, 204] on button "Okay" at bounding box center [318, 210] width 71 height 16
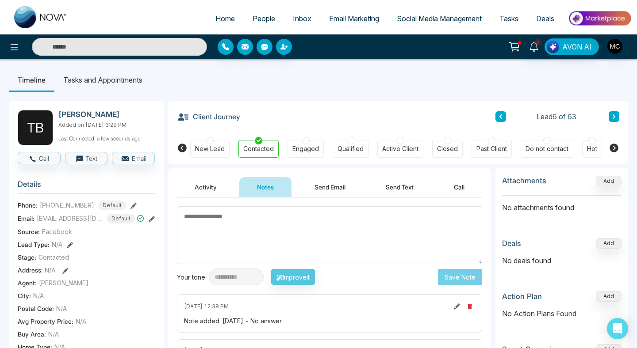
click at [254, 16] on span "People" at bounding box center [263, 18] width 23 height 9
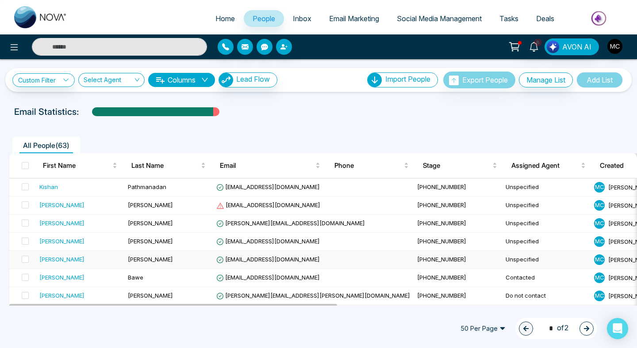
click at [136, 259] on span "[PERSON_NAME]" at bounding box center [150, 259] width 45 height 7
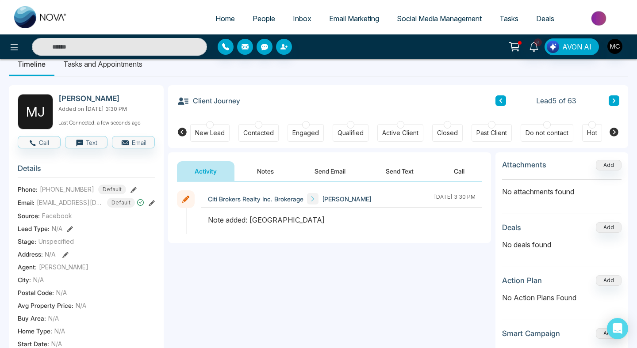
scroll to position [22, 0]
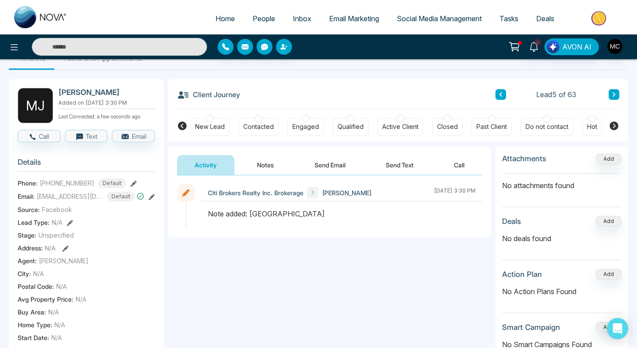
click at [84, 188] on span "[PHONE_NUMBER]" at bounding box center [67, 183] width 54 height 9
click at [63, 188] on span "[PHONE_NUMBER]" at bounding box center [67, 183] width 54 height 9
drag, startPoint x: 46, startPoint y: 189, endPoint x: 89, endPoint y: 187, distance: 43.3
click at [89, 187] on div "[PHONE_NUMBER] Default" at bounding box center [83, 184] width 86 height 10
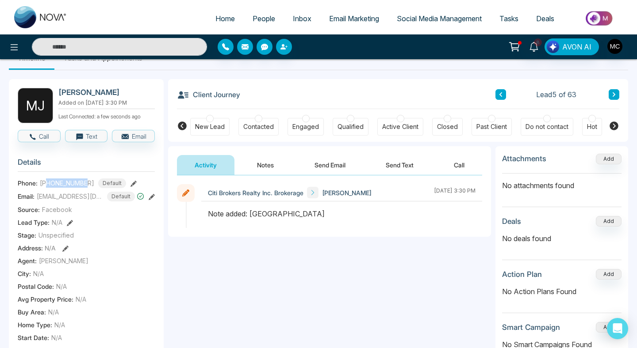
copy span "9053261460"
click at [259, 164] on button "Notes" at bounding box center [265, 165] width 52 height 20
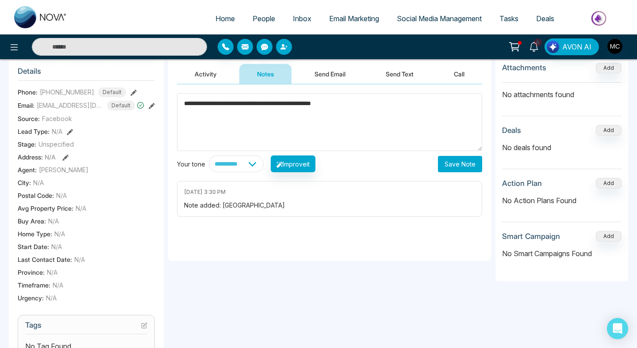
scroll to position [169, 0]
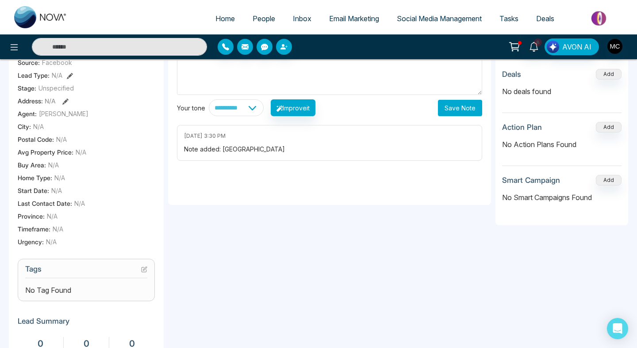
type textarea "**********"
click at [147, 272] on icon at bounding box center [144, 270] width 6 height 6
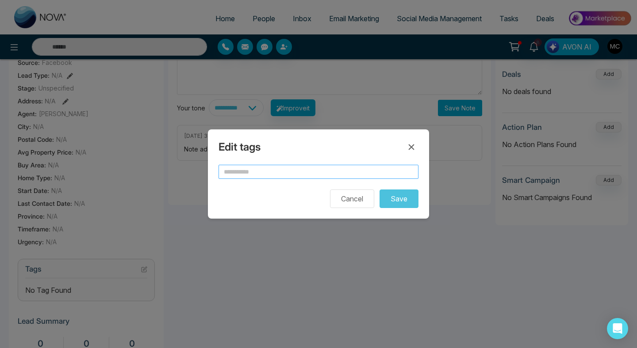
click at [343, 175] on input "text" at bounding box center [318, 172] width 200 height 14
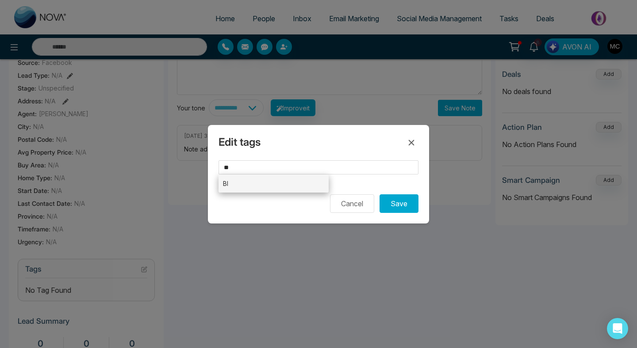
click at [278, 182] on li "BI" at bounding box center [273, 184] width 110 height 18
type input "**"
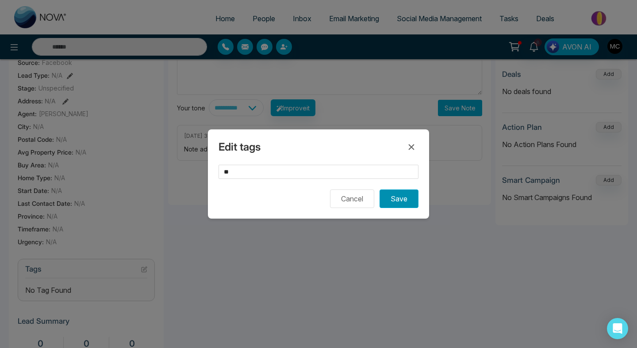
click at [385, 203] on button "Save" at bounding box center [398, 199] width 39 height 19
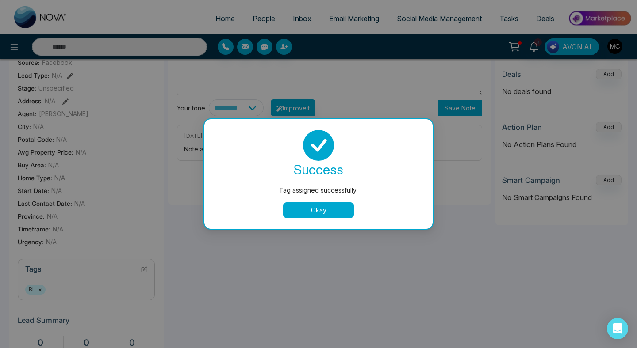
click at [328, 202] on button "Okay" at bounding box center [318, 210] width 71 height 16
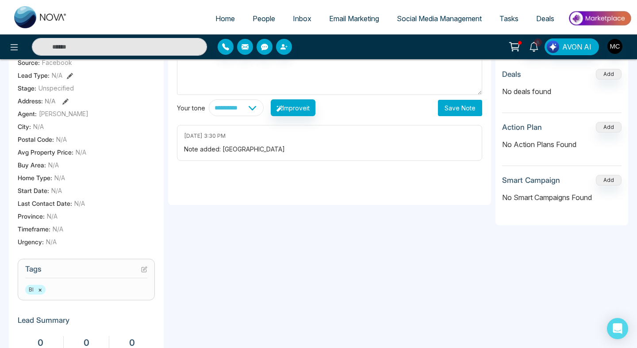
click at [451, 117] on div "**********" at bounding box center [329, 116] width 323 height 177
click at [453, 112] on button "Save Note" at bounding box center [460, 108] width 44 height 16
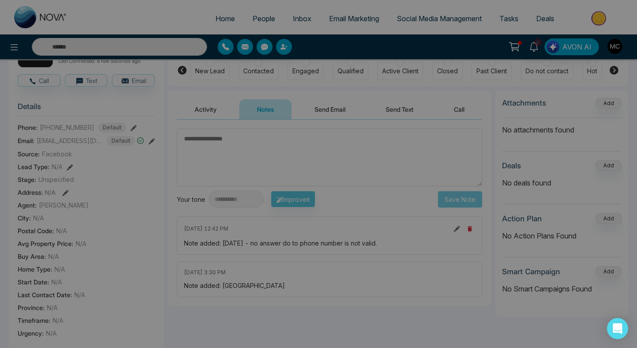
scroll to position [73, 0]
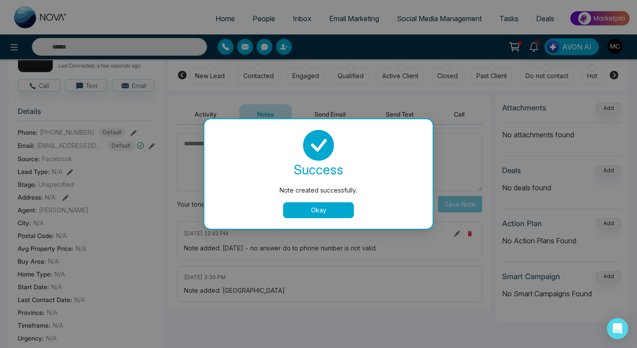
click at [332, 216] on button "Okay" at bounding box center [318, 210] width 71 height 16
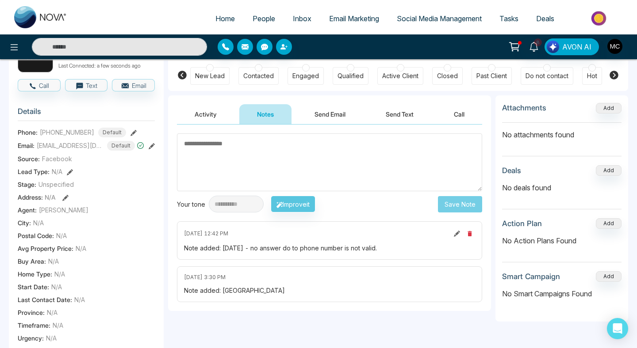
scroll to position [0, 0]
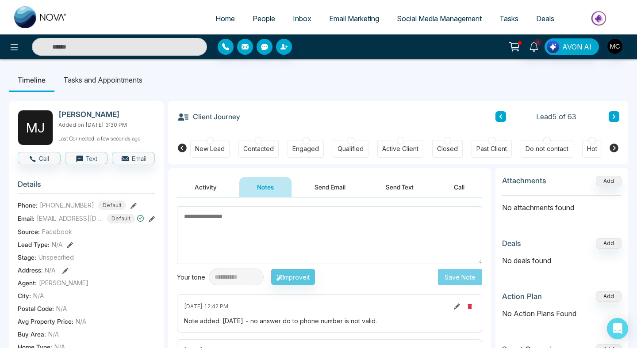
click at [257, 19] on span "People" at bounding box center [263, 18] width 23 height 9
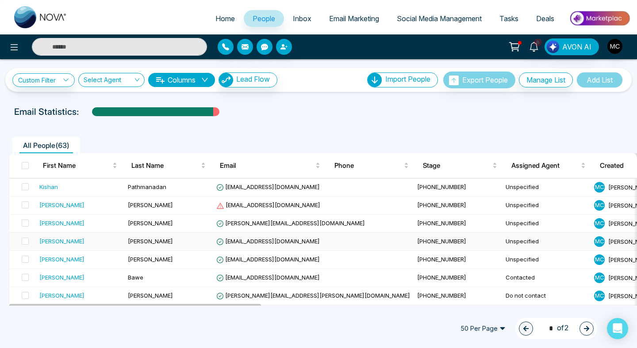
click at [116, 243] on div "[PERSON_NAME]" at bounding box center [79, 241] width 81 height 9
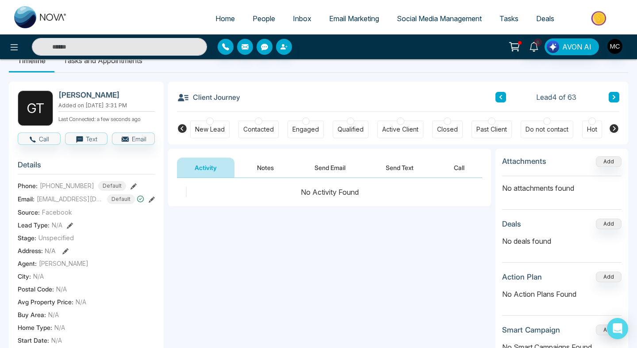
scroll to position [14, 0]
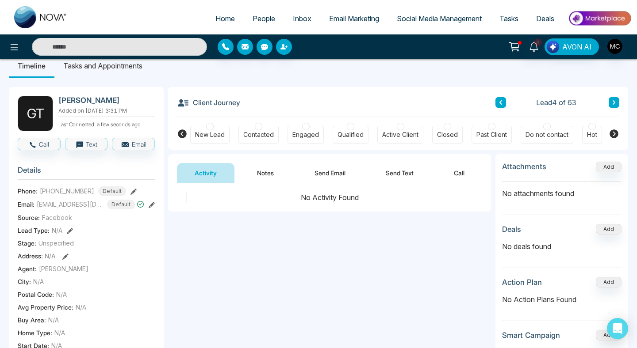
click at [76, 193] on span "[PHONE_NUMBER]" at bounding box center [67, 191] width 54 height 9
copy span "16474011576"
click at [129, 242] on section "Details Phone: [PHONE_NUMBER] Default Email: [EMAIL_ADDRESS][DOMAIN_NAME] Defau…" at bounding box center [86, 282] width 137 height 246
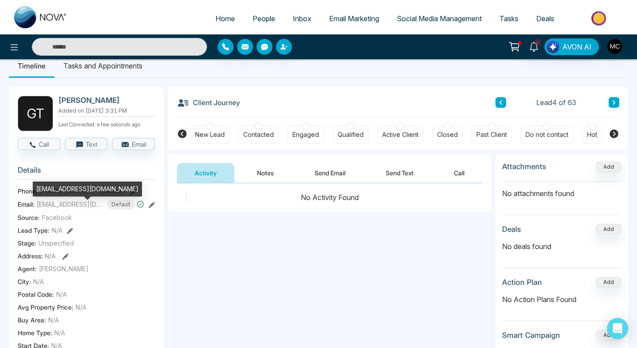
click at [74, 209] on span "[EMAIL_ADDRESS][DOMAIN_NAME]" at bounding box center [70, 204] width 66 height 9
copy span "[EMAIL_ADDRESS][DOMAIN_NAME]"
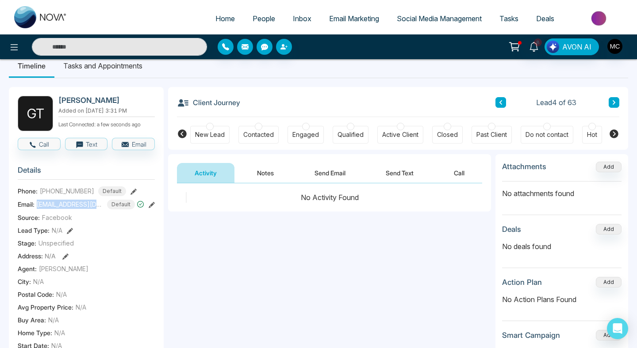
click at [277, 168] on button "Notes" at bounding box center [265, 173] width 52 height 20
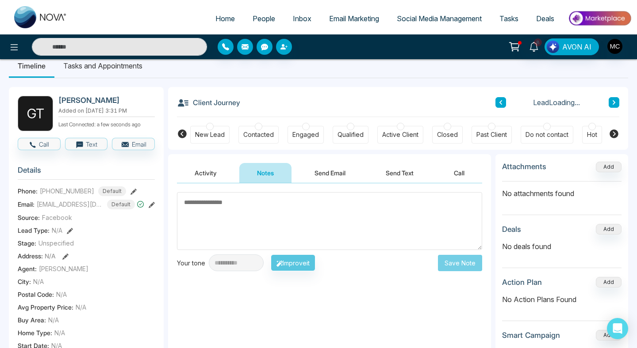
click at [276, 199] on textarea at bounding box center [329, 221] width 305 height 58
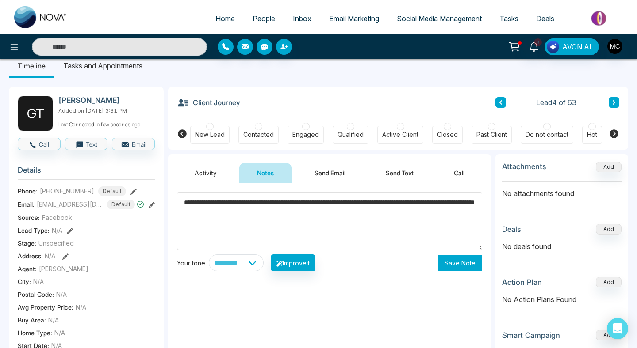
type textarea "**********"
click at [455, 269] on button "Save Note" at bounding box center [460, 263] width 44 height 16
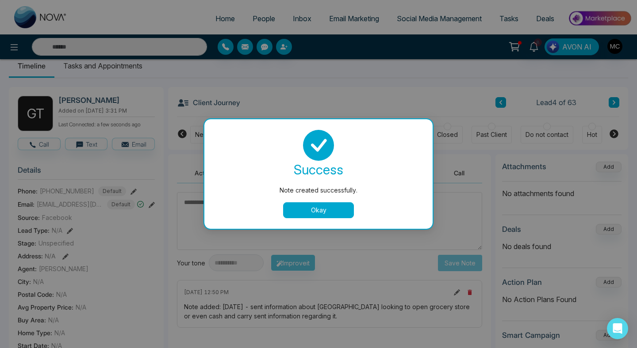
click at [314, 210] on button "Okay" at bounding box center [318, 210] width 71 height 16
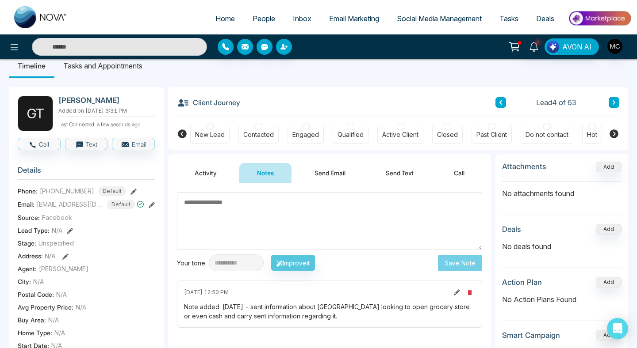
click at [255, 17] on span "People" at bounding box center [263, 18] width 23 height 9
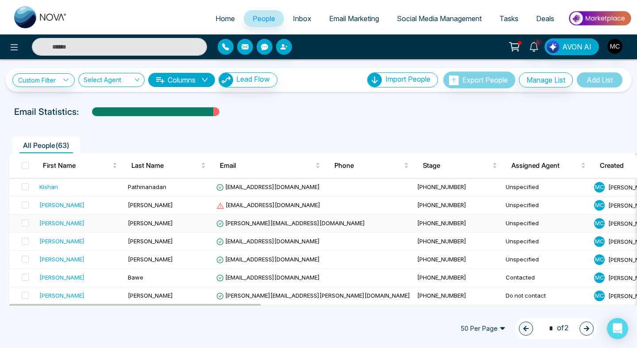
click at [95, 226] on div "[PERSON_NAME]" at bounding box center [79, 223] width 81 height 9
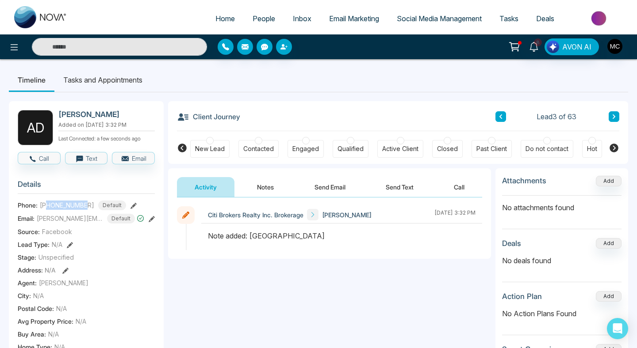
drag, startPoint x: 47, startPoint y: 208, endPoint x: 87, endPoint y: 209, distance: 39.8
click at [87, 209] on span "[PHONE_NUMBER]" at bounding box center [67, 205] width 54 height 9
copy span "2896234728"
click at [259, 145] on div "Contacted" at bounding box center [258, 149] width 31 height 9
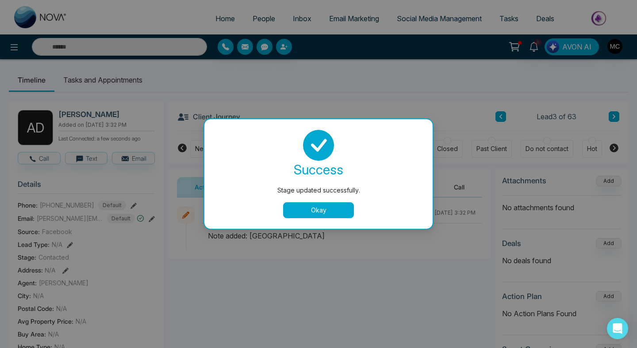
click at [299, 208] on button "Okay" at bounding box center [318, 210] width 71 height 16
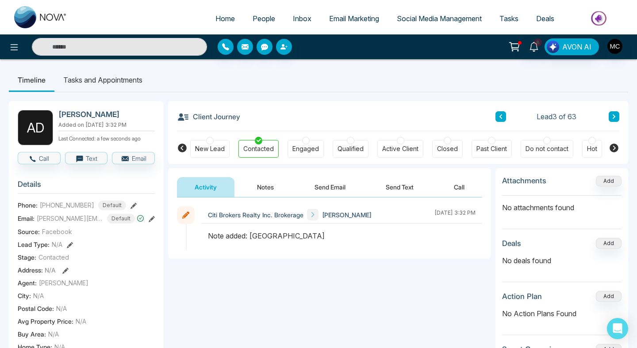
click at [263, 183] on button "Notes" at bounding box center [265, 187] width 52 height 20
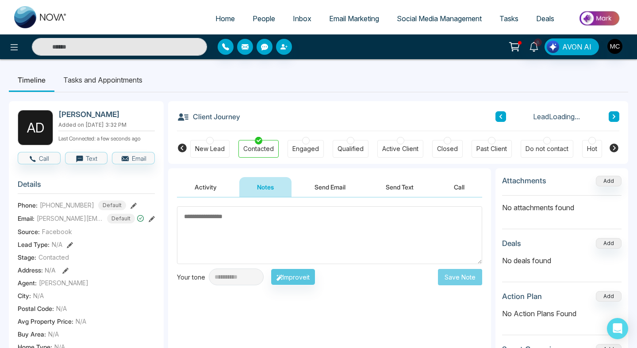
type textarea "*"
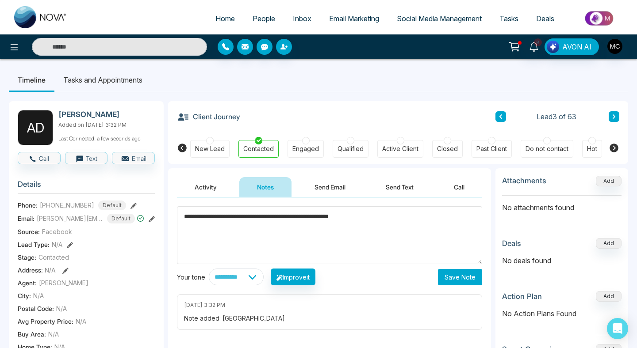
type textarea "**********"
click at [469, 282] on button "Save Note" at bounding box center [460, 277] width 44 height 16
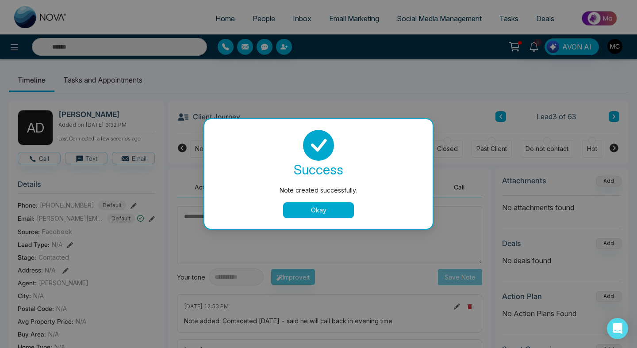
click at [303, 216] on button "Okay" at bounding box center [318, 210] width 71 height 16
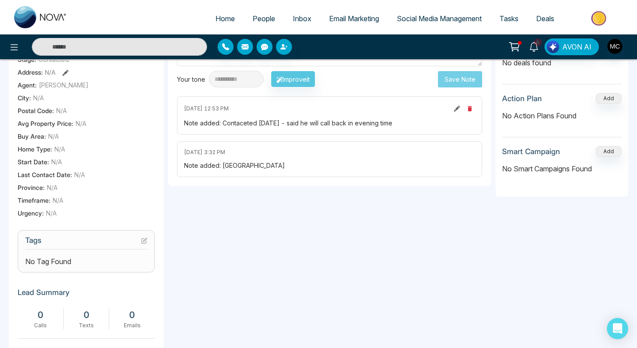
scroll to position [304, 0]
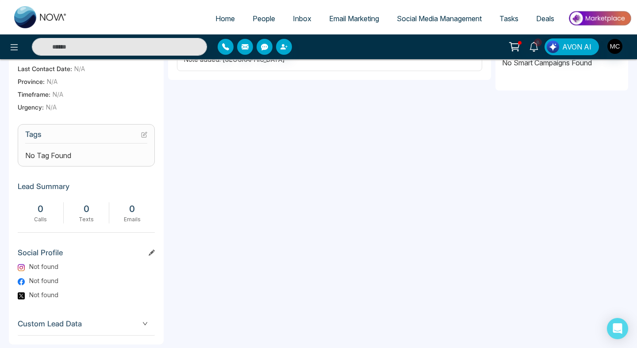
drag, startPoint x: 32, startPoint y: 295, endPoint x: 122, endPoint y: 157, distance: 164.6
click at [122, 157] on div "A D [PERSON_NAME] Added on [DATE] 3:32 PM Last Connected: a few seconds ago Cal…" at bounding box center [86, 71] width 155 height 548
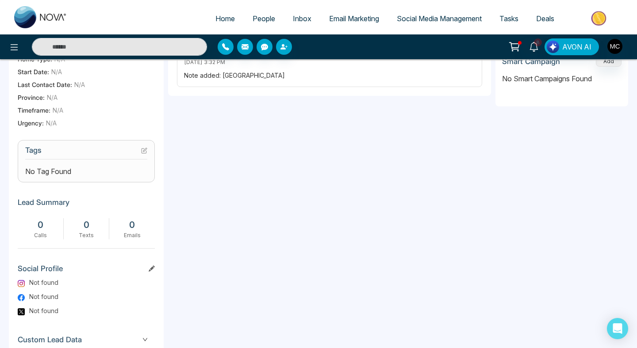
scroll to position [283, 0]
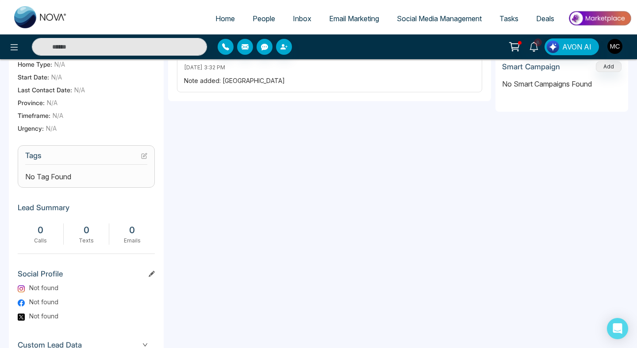
click at [142, 156] on button at bounding box center [144, 156] width 6 height 8
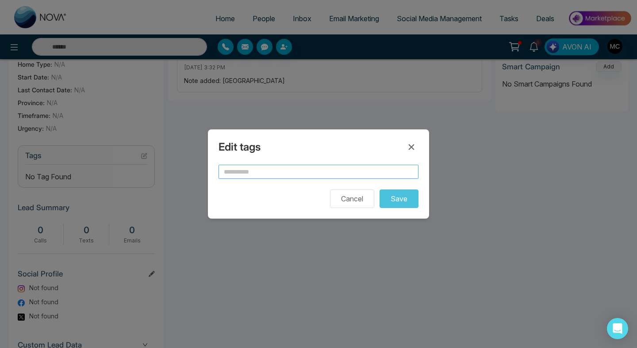
click at [238, 174] on input "text" at bounding box center [318, 172] width 200 height 14
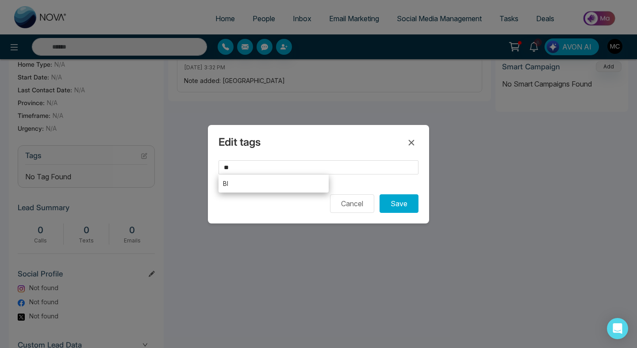
click at [251, 187] on li "BI" at bounding box center [273, 184] width 110 height 18
type input "**"
click at [390, 199] on button "Save" at bounding box center [398, 203] width 39 height 19
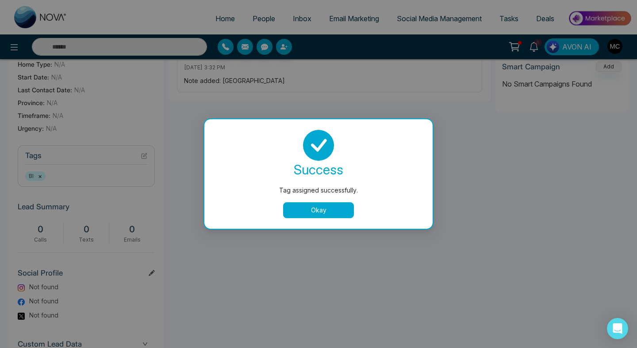
click at [317, 212] on button "Okay" at bounding box center [318, 210] width 71 height 16
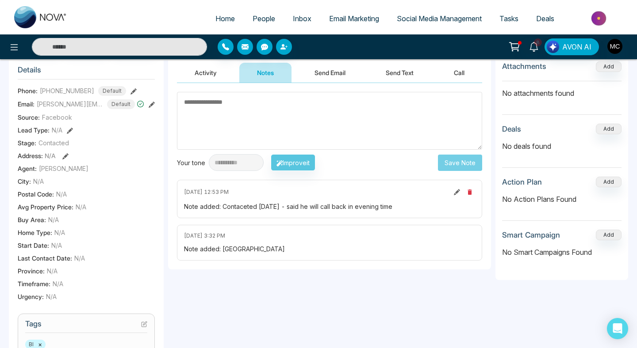
scroll to position [0, 0]
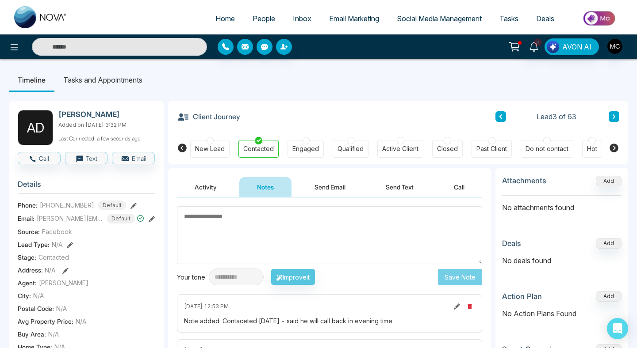
click at [610, 120] on button at bounding box center [613, 116] width 11 height 11
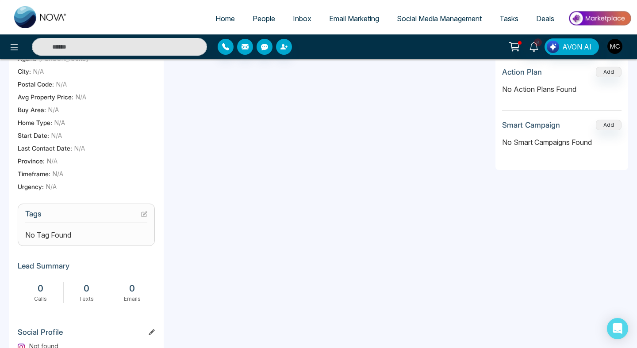
scroll to position [316, 0]
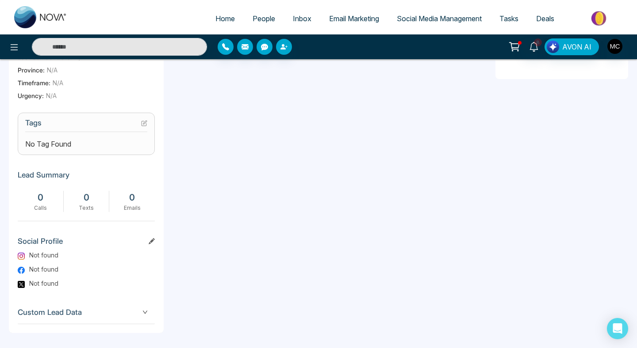
click at [142, 124] on button at bounding box center [144, 123] width 6 height 8
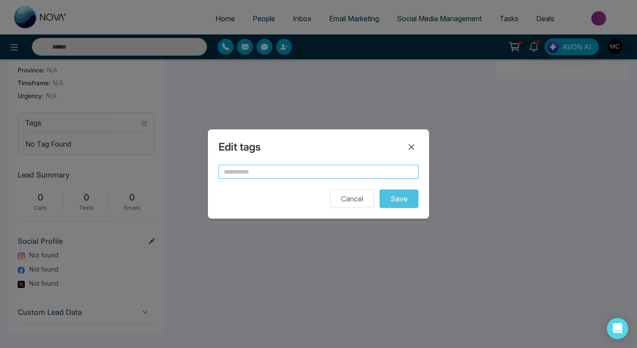
click at [260, 175] on input "text" at bounding box center [318, 172] width 200 height 14
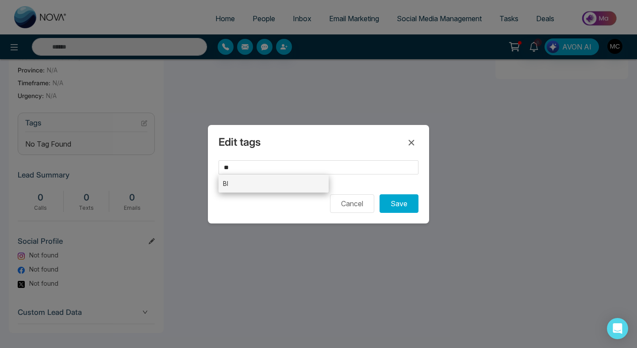
click at [300, 185] on li "BI" at bounding box center [273, 184] width 110 height 18
type input "**"
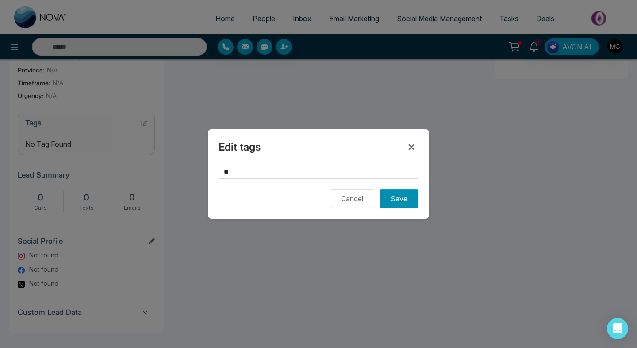
click at [388, 206] on button "Save" at bounding box center [398, 199] width 39 height 19
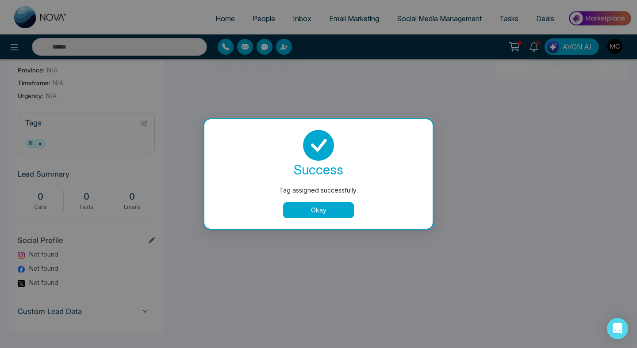
click at [334, 202] on div "success Tag assigned successfully. Okay" at bounding box center [318, 174] width 207 height 88
click at [330, 213] on button "Okay" at bounding box center [318, 210] width 71 height 16
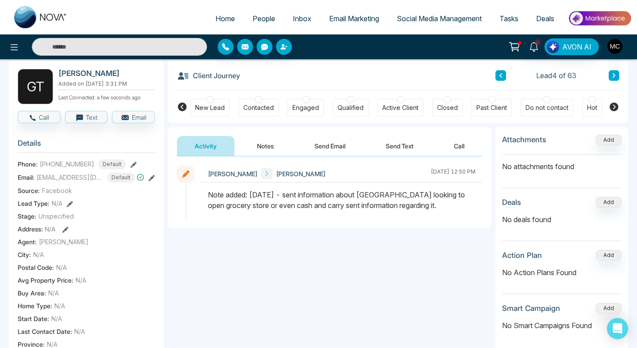
scroll to position [0, 0]
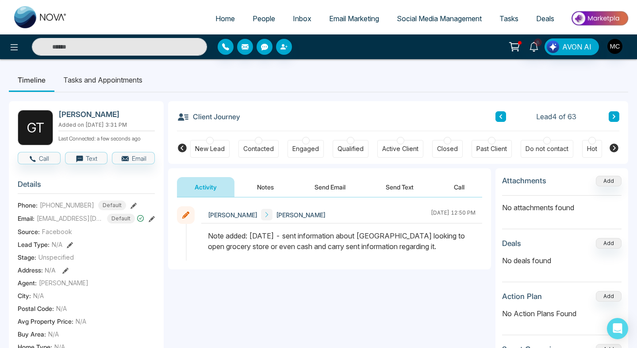
click at [610, 114] on button at bounding box center [613, 116] width 11 height 11
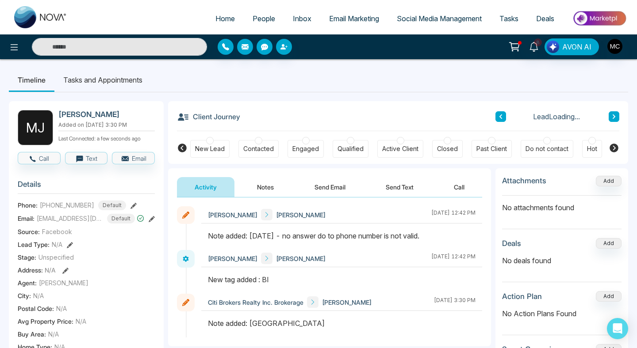
click at [263, 152] on div "Contacted" at bounding box center [258, 149] width 31 height 9
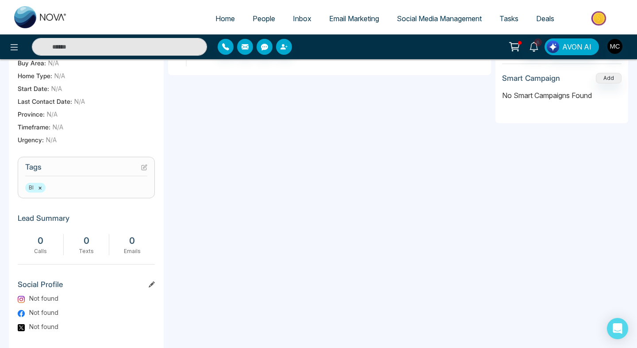
scroll to position [275, 0]
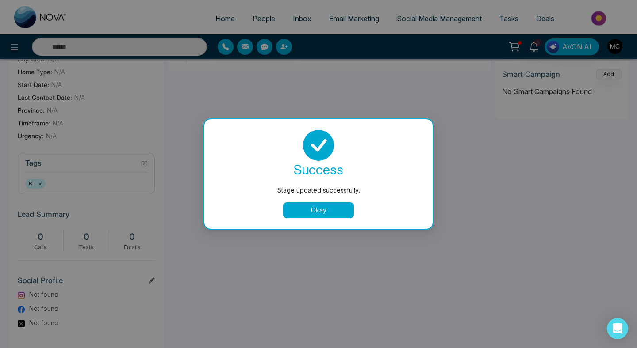
click at [315, 206] on button "Okay" at bounding box center [318, 210] width 71 height 16
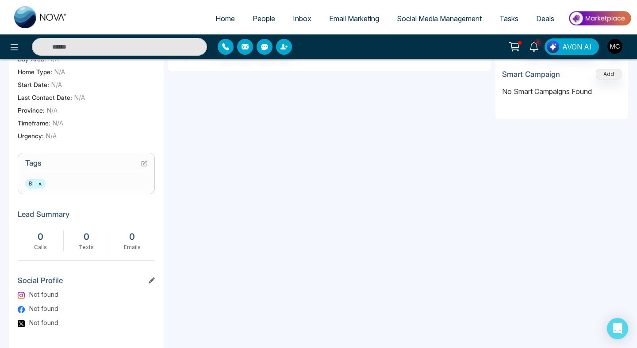
scroll to position [0, 0]
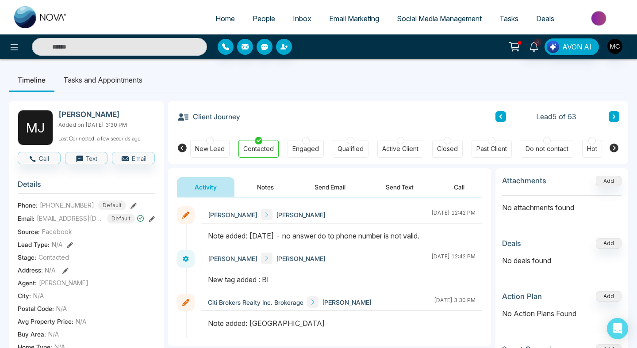
click at [616, 114] on button at bounding box center [613, 116] width 11 height 11
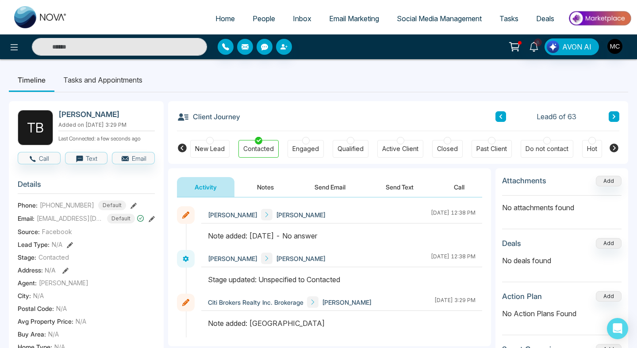
click at [496, 119] on button at bounding box center [500, 116] width 11 height 11
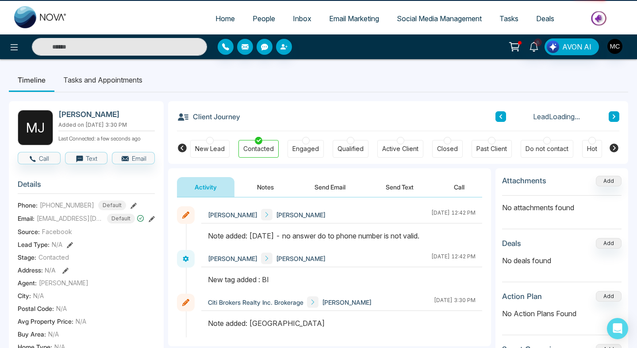
click at [496, 119] on button at bounding box center [500, 116] width 11 height 11
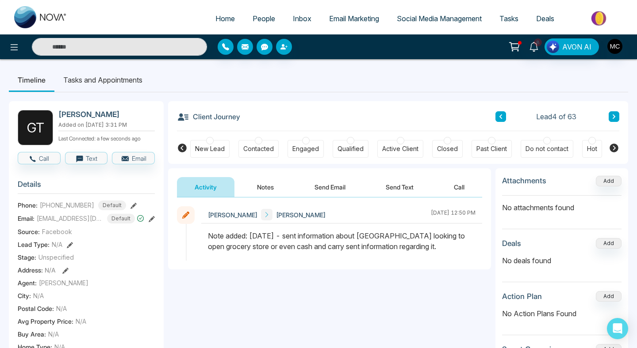
click at [257, 145] on div "Contacted" at bounding box center [258, 149] width 31 height 9
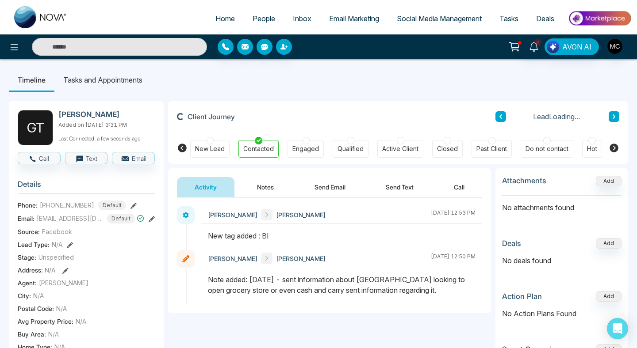
click at [498, 118] on icon at bounding box center [500, 116] width 4 height 5
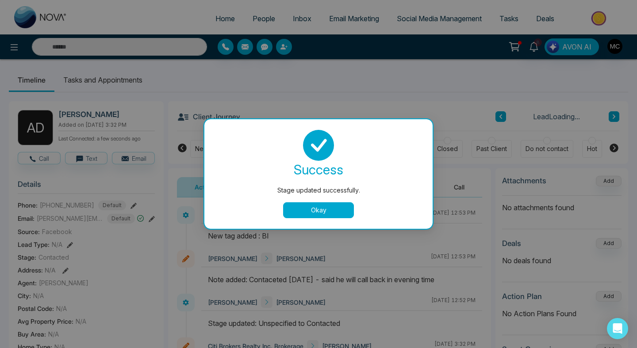
click at [318, 206] on button "Okay" at bounding box center [318, 210] width 71 height 16
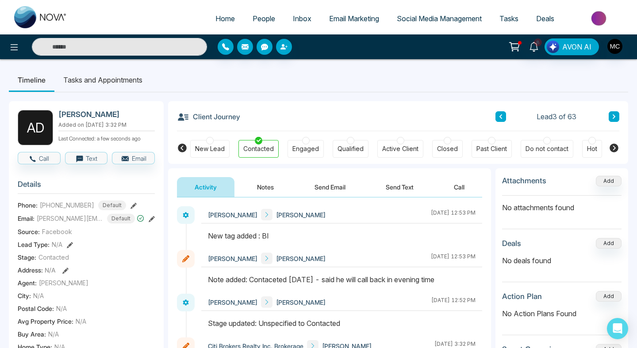
click at [500, 115] on icon at bounding box center [500, 116] width 4 height 5
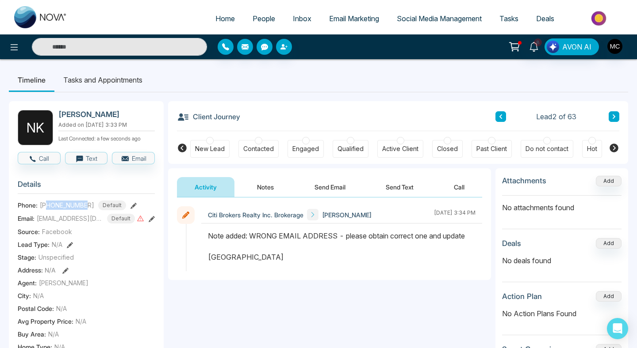
drag, startPoint x: 88, startPoint y: 210, endPoint x: 46, endPoint y: 208, distance: 42.1
click at [46, 208] on div "[PHONE_NUMBER] Default" at bounding box center [83, 206] width 86 height 10
copy span "3065917979"
click at [67, 117] on h2 "[PERSON_NAME]" at bounding box center [104, 114] width 93 height 9
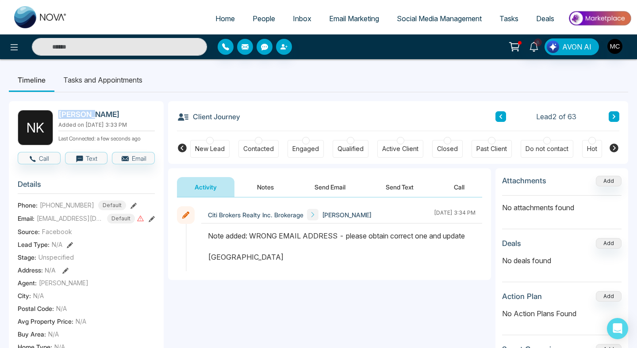
click at [79, 113] on h2 "[PERSON_NAME]" at bounding box center [104, 114] width 93 height 9
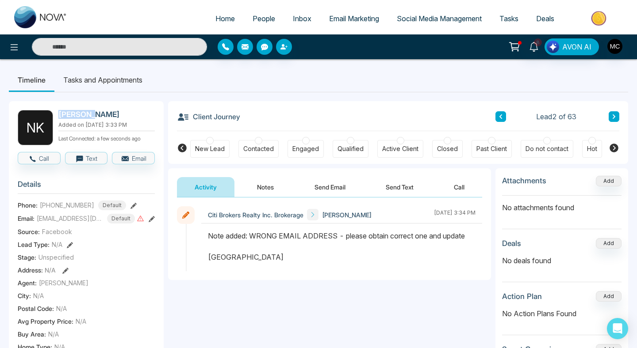
click at [84, 116] on h2 "[PERSON_NAME]" at bounding box center [104, 114] width 93 height 9
click at [95, 114] on h2 "[PERSON_NAME]" at bounding box center [104, 114] width 93 height 9
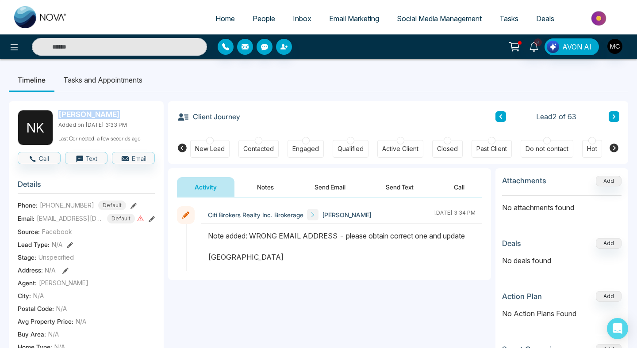
click at [95, 114] on h2 "[PERSON_NAME]" at bounding box center [104, 114] width 93 height 9
click at [78, 115] on h2 "[PERSON_NAME]" at bounding box center [104, 114] width 93 height 9
click at [97, 114] on h2 "[PERSON_NAME]" at bounding box center [104, 114] width 93 height 9
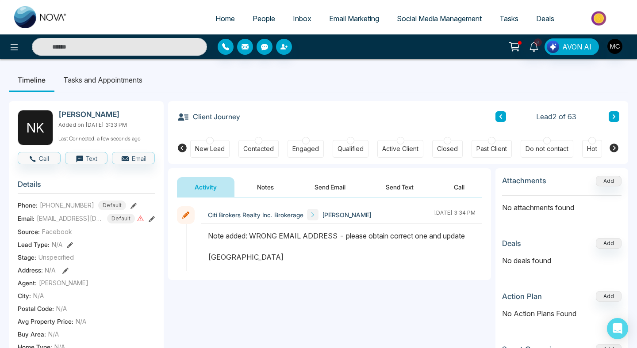
click at [80, 115] on h2 "[PERSON_NAME]" at bounding box center [104, 114] width 93 height 9
click at [93, 116] on h2 "[PERSON_NAME]" at bounding box center [104, 114] width 93 height 9
click at [75, 117] on h2 "[PERSON_NAME]" at bounding box center [104, 114] width 93 height 9
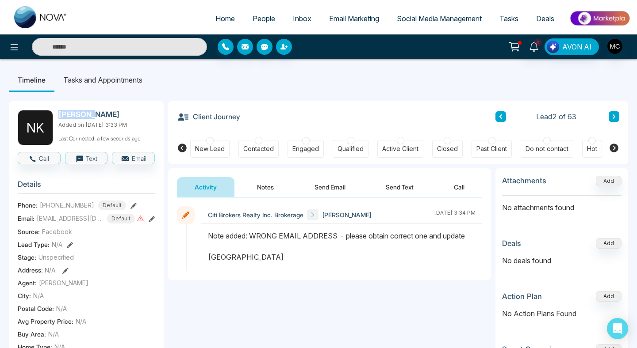
click at [75, 117] on h2 "[PERSON_NAME]" at bounding box center [104, 114] width 93 height 9
click at [91, 115] on h2 "[PERSON_NAME]" at bounding box center [104, 114] width 93 height 9
click at [81, 117] on h2 "[PERSON_NAME]" at bounding box center [104, 114] width 93 height 9
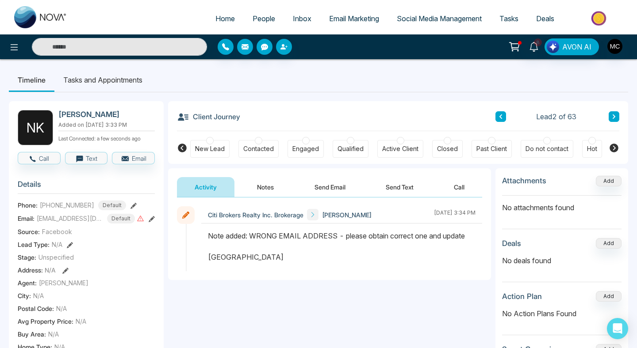
click at [81, 117] on h2 "[PERSON_NAME]" at bounding box center [104, 114] width 93 height 9
click at [101, 116] on h2 "[PERSON_NAME]" at bounding box center [104, 114] width 93 height 9
click at [72, 114] on h2 "[PERSON_NAME]" at bounding box center [104, 114] width 93 height 9
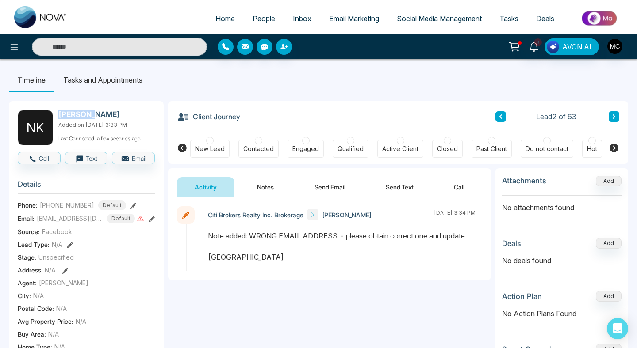
click at [72, 114] on h2 "[PERSON_NAME]" at bounding box center [104, 114] width 93 height 9
click at [95, 115] on h2 "[PERSON_NAME]" at bounding box center [104, 114] width 93 height 9
click at [79, 119] on div "[PERSON_NAME] Added on [DATE] 3:33 PM Last Connected: a few seconds ago" at bounding box center [106, 127] width 96 height 35
click at [79, 116] on h2 "[PERSON_NAME]" at bounding box center [104, 114] width 93 height 9
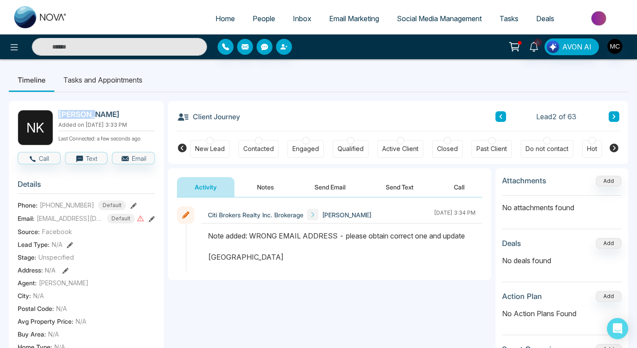
click at [79, 116] on h2 "[PERSON_NAME]" at bounding box center [104, 114] width 93 height 9
click at [149, 222] on icon at bounding box center [152, 219] width 6 height 6
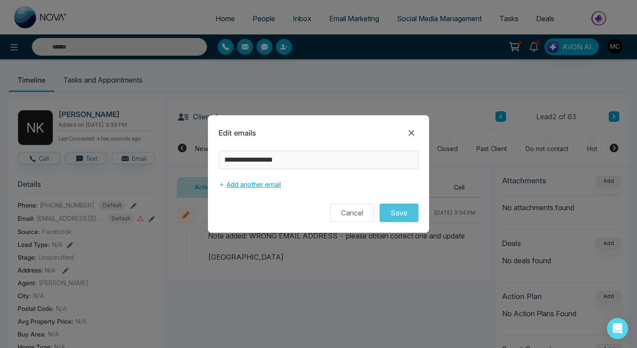
click at [255, 182] on button "Add another email" at bounding box center [249, 184] width 62 height 17
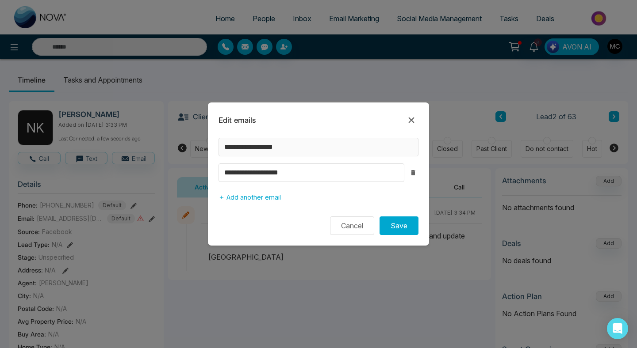
type input "**********"
click at [400, 237] on div "**********" at bounding box center [318, 174] width 221 height 143
click at [404, 233] on button "Save" at bounding box center [398, 226] width 39 height 19
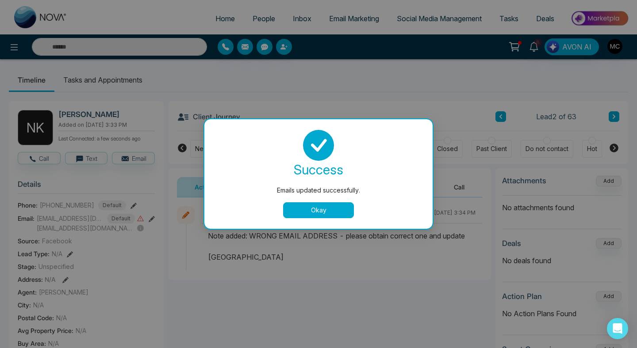
click at [325, 212] on button "Okay" at bounding box center [318, 210] width 71 height 16
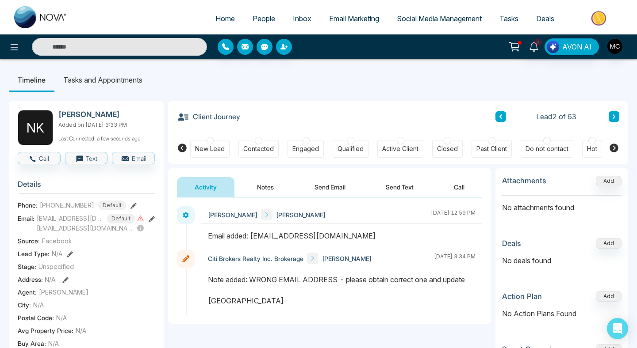
click at [258, 151] on div "Contacted" at bounding box center [258, 149] width 31 height 9
click at [260, 189] on button "Notes" at bounding box center [265, 187] width 52 height 20
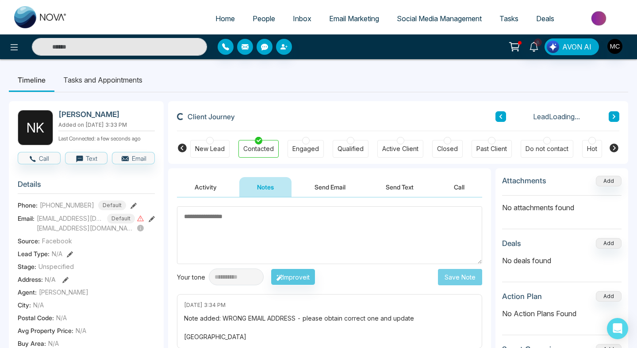
click at [271, 239] on textarea at bounding box center [329, 235] width 305 height 58
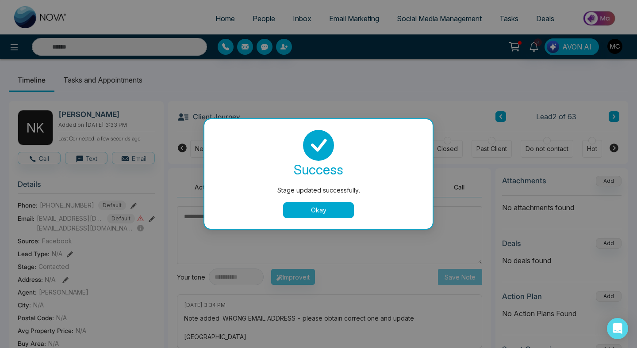
click at [309, 216] on button "Okay" at bounding box center [318, 210] width 71 height 16
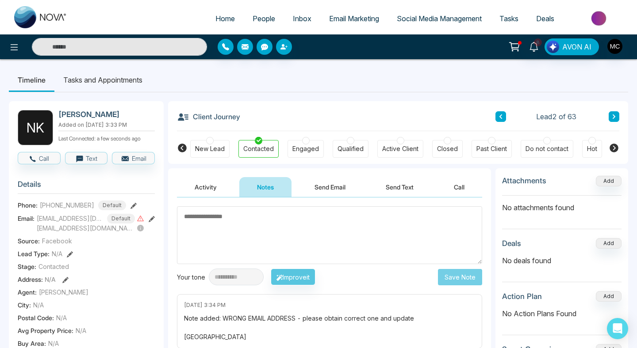
click at [309, 216] on textarea at bounding box center [329, 235] width 305 height 58
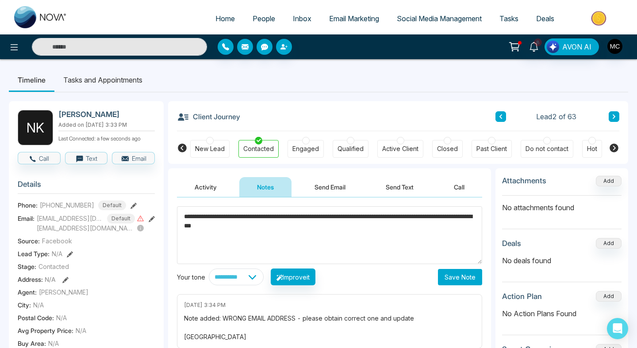
type textarea "**********"
click at [455, 273] on button "Save Note" at bounding box center [460, 277] width 44 height 16
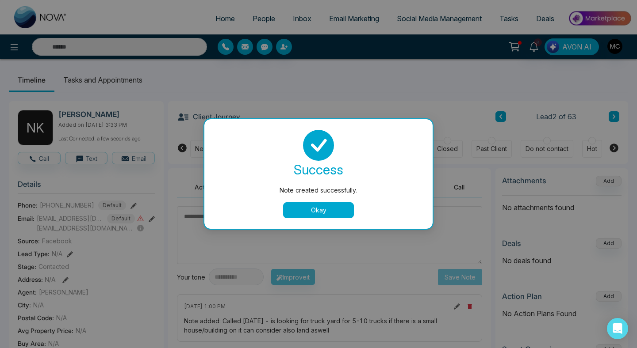
click at [333, 210] on button "Okay" at bounding box center [318, 210] width 71 height 16
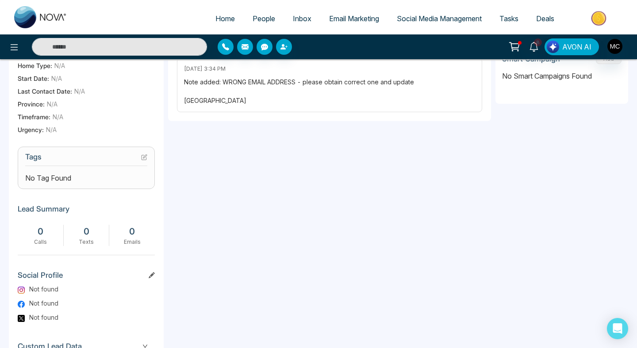
scroll to position [277, 0]
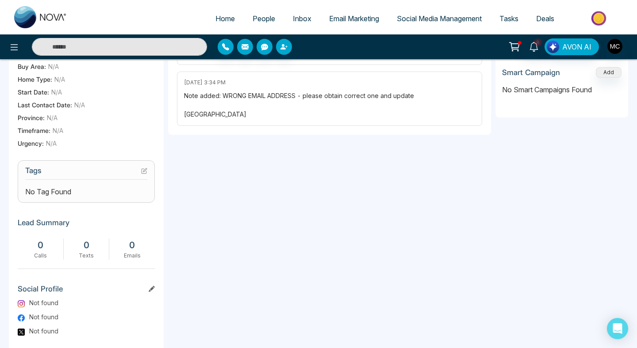
click at [144, 174] on icon at bounding box center [143, 171] width 5 height 5
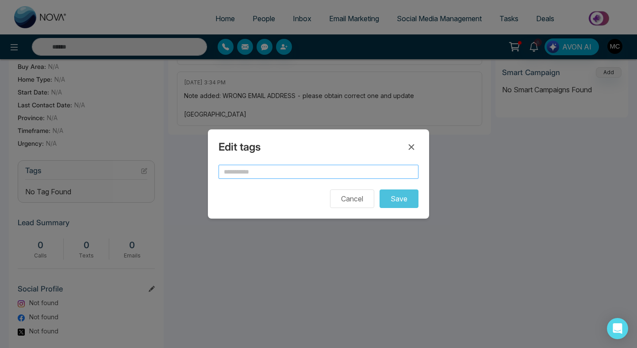
click at [244, 175] on input "text" at bounding box center [318, 172] width 200 height 14
type input "*"
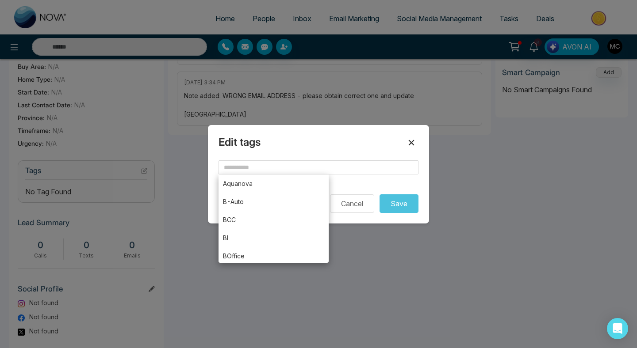
click at [418, 142] on button at bounding box center [411, 143] width 14 height 14
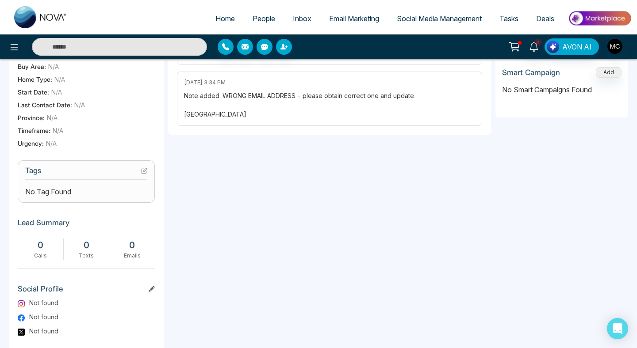
scroll to position [0, 0]
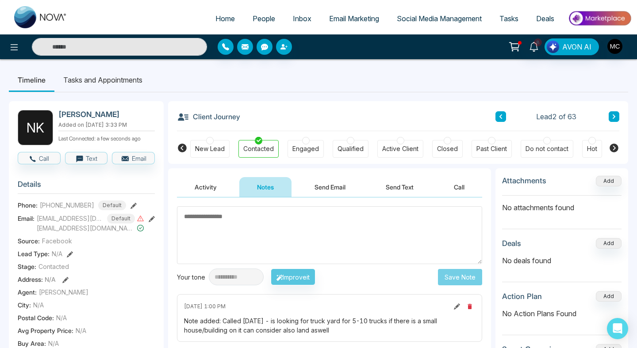
click at [260, 16] on span "People" at bounding box center [263, 18] width 23 height 9
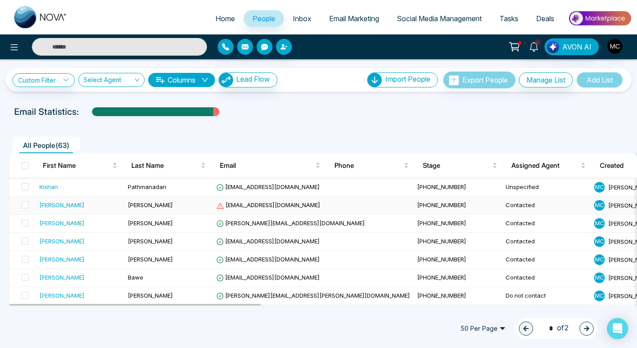
click at [85, 201] on div "[PERSON_NAME]" at bounding box center [79, 205] width 81 height 9
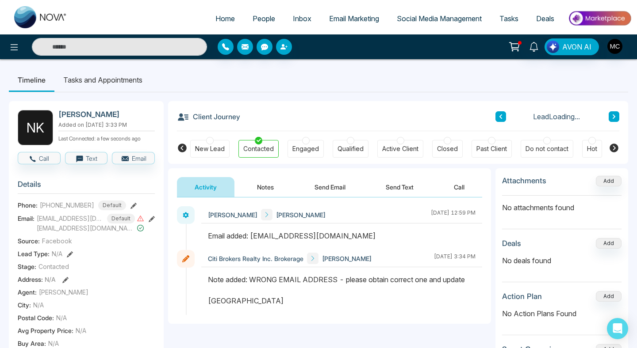
click at [149, 222] on icon at bounding box center [152, 219] width 6 height 6
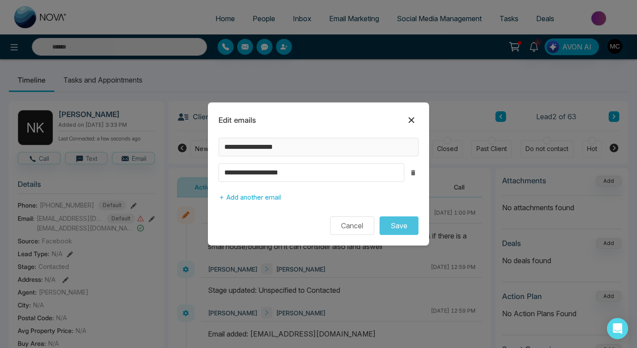
click at [411, 123] on icon at bounding box center [411, 120] width 11 height 11
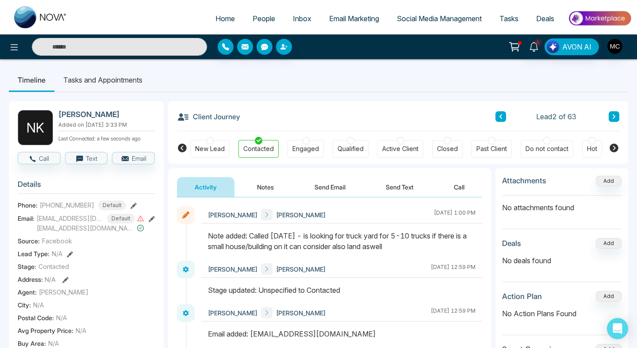
click at [252, 21] on span "People" at bounding box center [263, 18] width 23 height 9
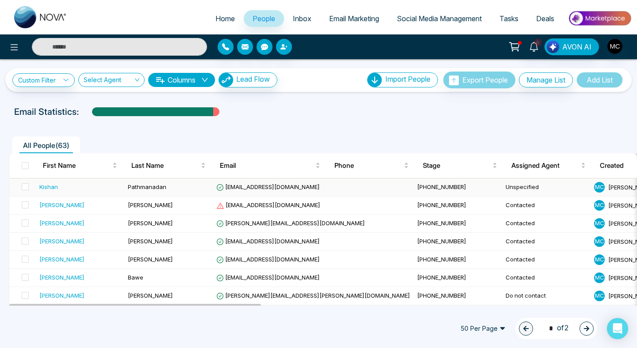
click at [72, 188] on div "Kishan" at bounding box center [79, 187] width 81 height 9
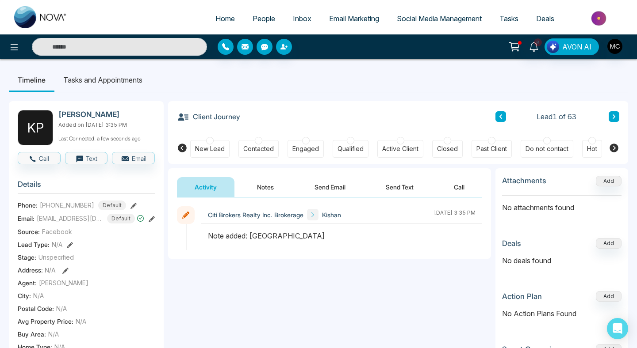
click at [78, 209] on span "[PHONE_NUMBER]" at bounding box center [67, 205] width 54 height 9
click at [63, 209] on span "[PHONE_NUMBER]" at bounding box center [67, 205] width 54 height 9
drag, startPoint x: 47, startPoint y: 210, endPoint x: 92, endPoint y: 208, distance: 44.7
click at [92, 208] on div "[PHONE_NUMBER] Default" at bounding box center [83, 206] width 86 height 10
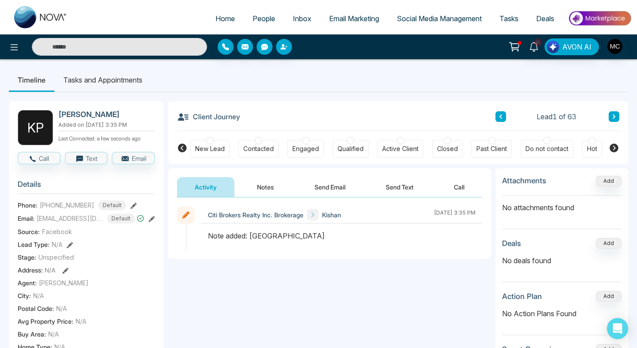
click at [270, 154] on div "Contacted" at bounding box center [258, 149] width 40 height 18
click at [265, 185] on button "Notes" at bounding box center [265, 187] width 52 height 20
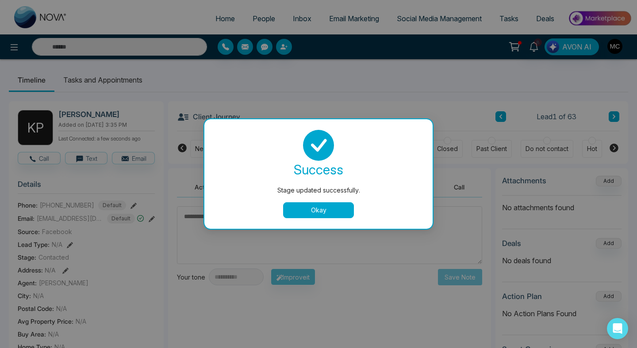
click at [255, 217] on div "Okay" at bounding box center [318, 210] width 207 height 16
click at [290, 208] on button "Okay" at bounding box center [318, 210] width 71 height 16
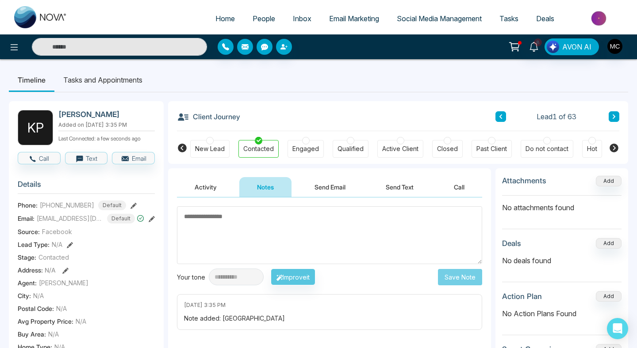
click at [288, 210] on textarea at bounding box center [329, 235] width 305 height 58
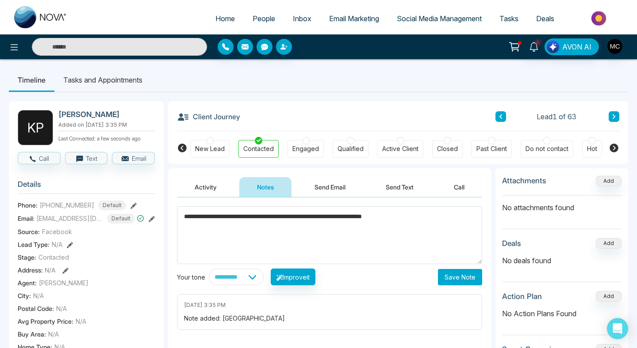
type textarea "**********"
click at [461, 273] on button "Save Note" at bounding box center [460, 277] width 44 height 16
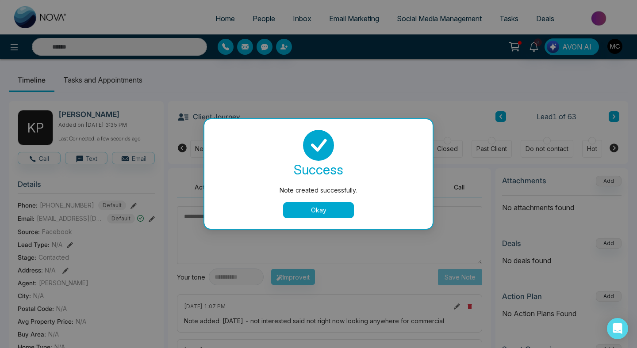
click at [335, 200] on div "success Note created successfully. Okay" at bounding box center [318, 174] width 207 height 88
click at [322, 206] on button "Okay" at bounding box center [318, 210] width 71 height 16
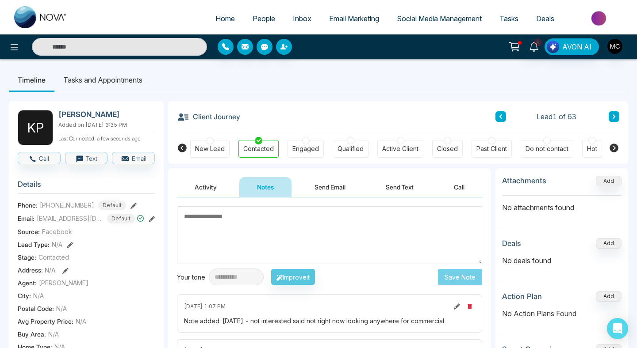
click at [385, 237] on textarea at bounding box center [329, 235] width 305 height 58
click at [265, 16] on span "People" at bounding box center [263, 18] width 23 height 9
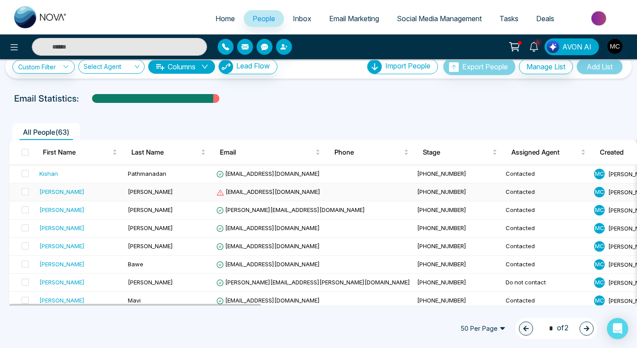
scroll to position [6, 0]
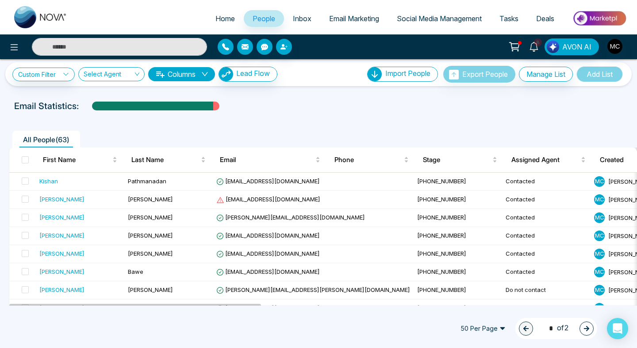
click at [218, 19] on span "Home" at bounding box center [224, 18] width 19 height 9
select select "*"
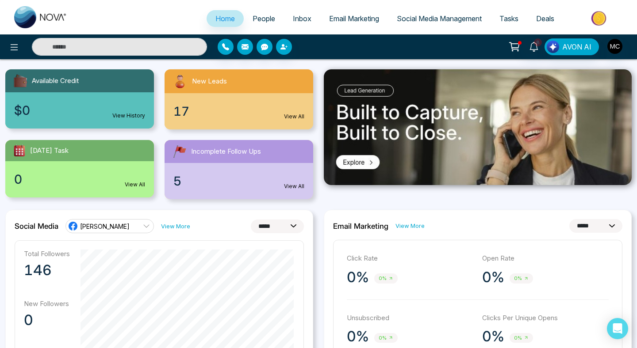
scroll to position [93, 0]
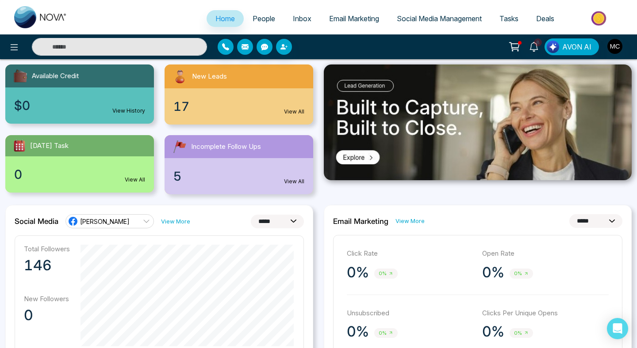
click at [253, 20] on span "People" at bounding box center [263, 18] width 23 height 9
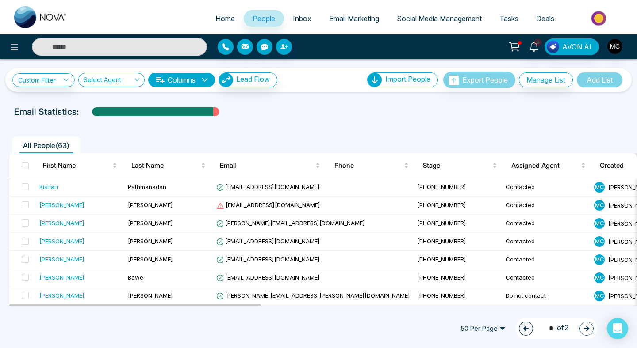
click at [209, 13] on link "Home" at bounding box center [224, 18] width 37 height 17
select select "*"
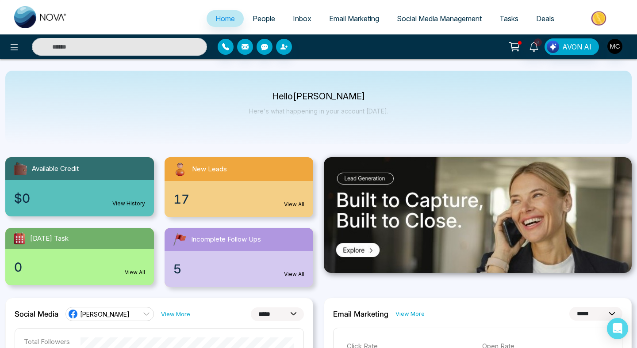
click at [263, 20] on span "People" at bounding box center [263, 18] width 23 height 9
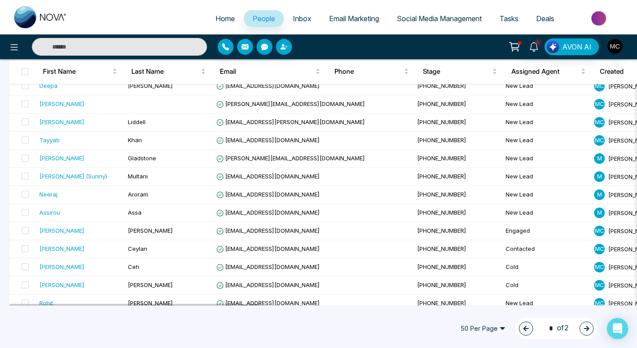
scroll to position [781, 0]
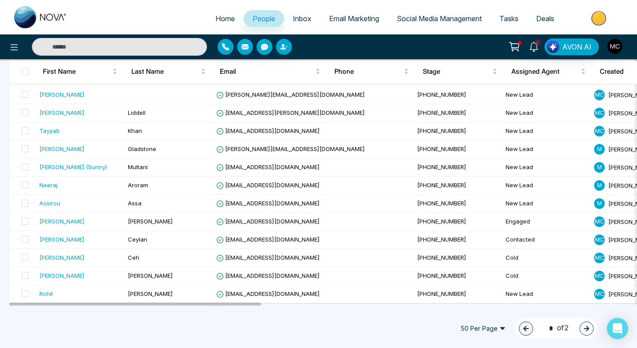
click at [587, 330] on icon "button" at bounding box center [585, 328] width 5 height 5
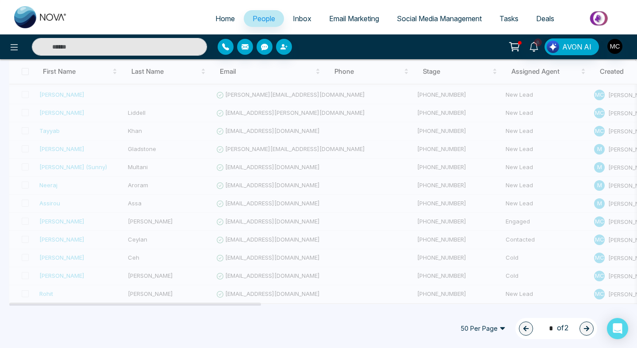
type input "*"
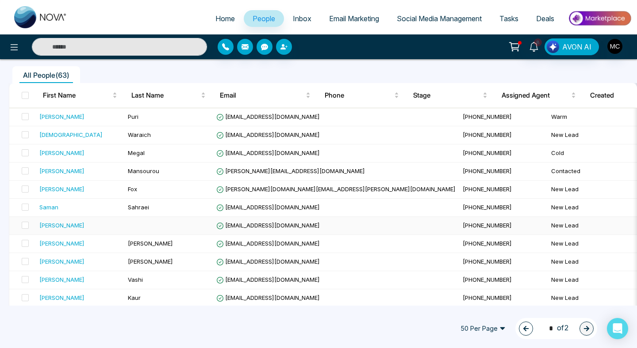
scroll to position [68, 0]
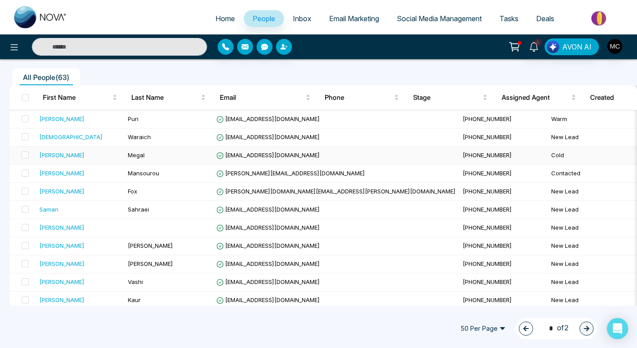
click at [462, 154] on span "[PHONE_NUMBER]" at bounding box center [486, 155] width 49 height 7
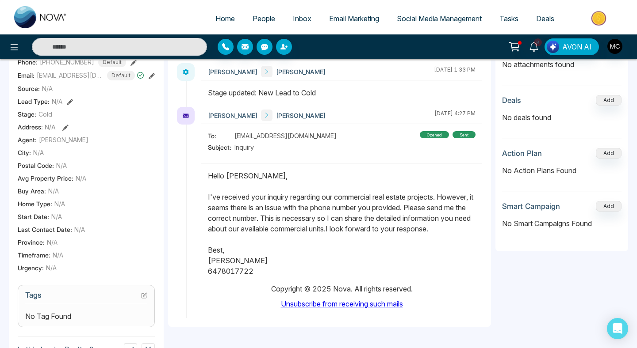
scroll to position [174, 0]
